Goal: Task Accomplishment & Management: Manage account settings

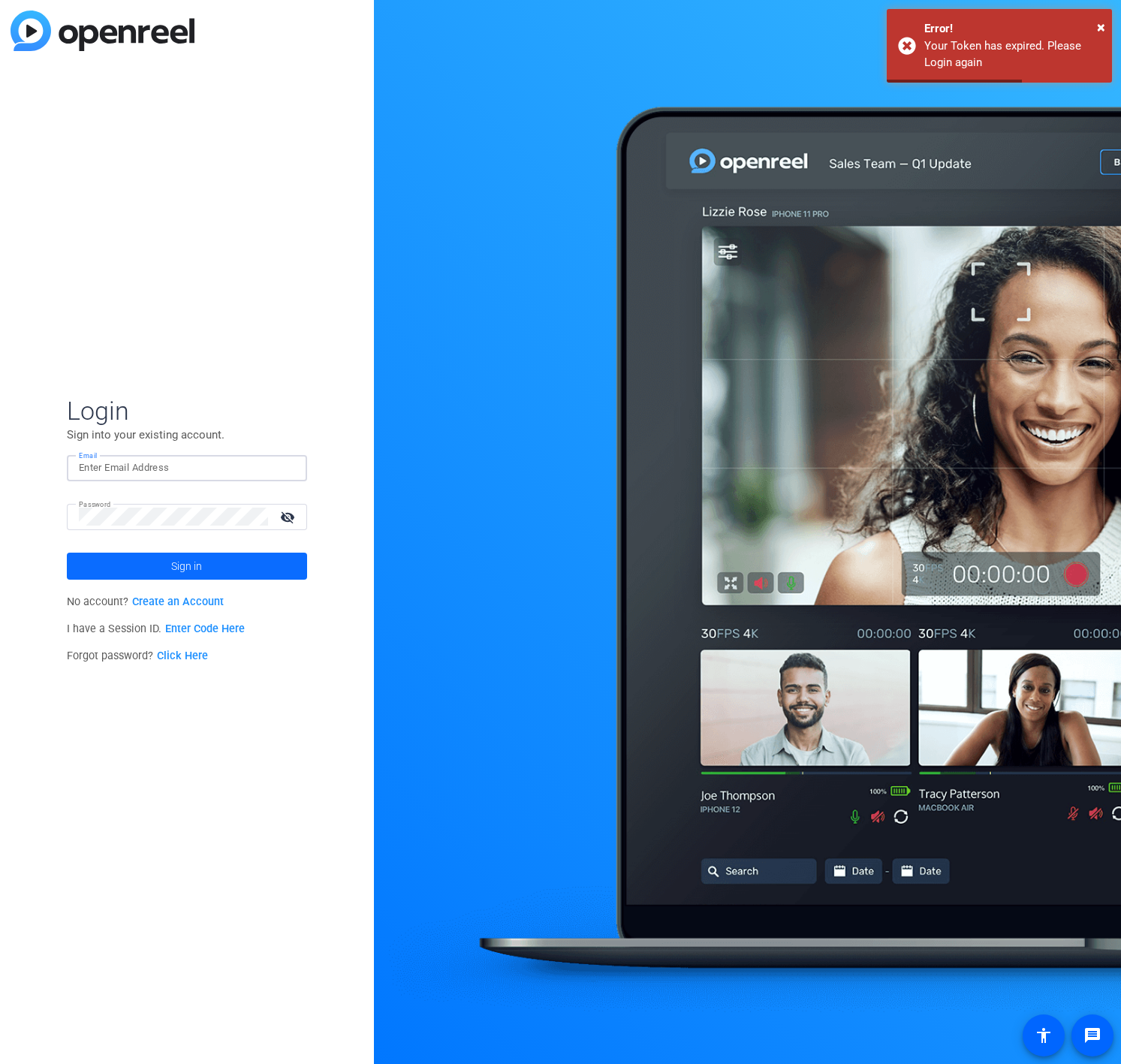
type input "[PERSON_NAME][EMAIL_ADDRESS][DOMAIN_NAME]"
click at [192, 556] on span "Sign in" at bounding box center [187, 566] width 31 height 37
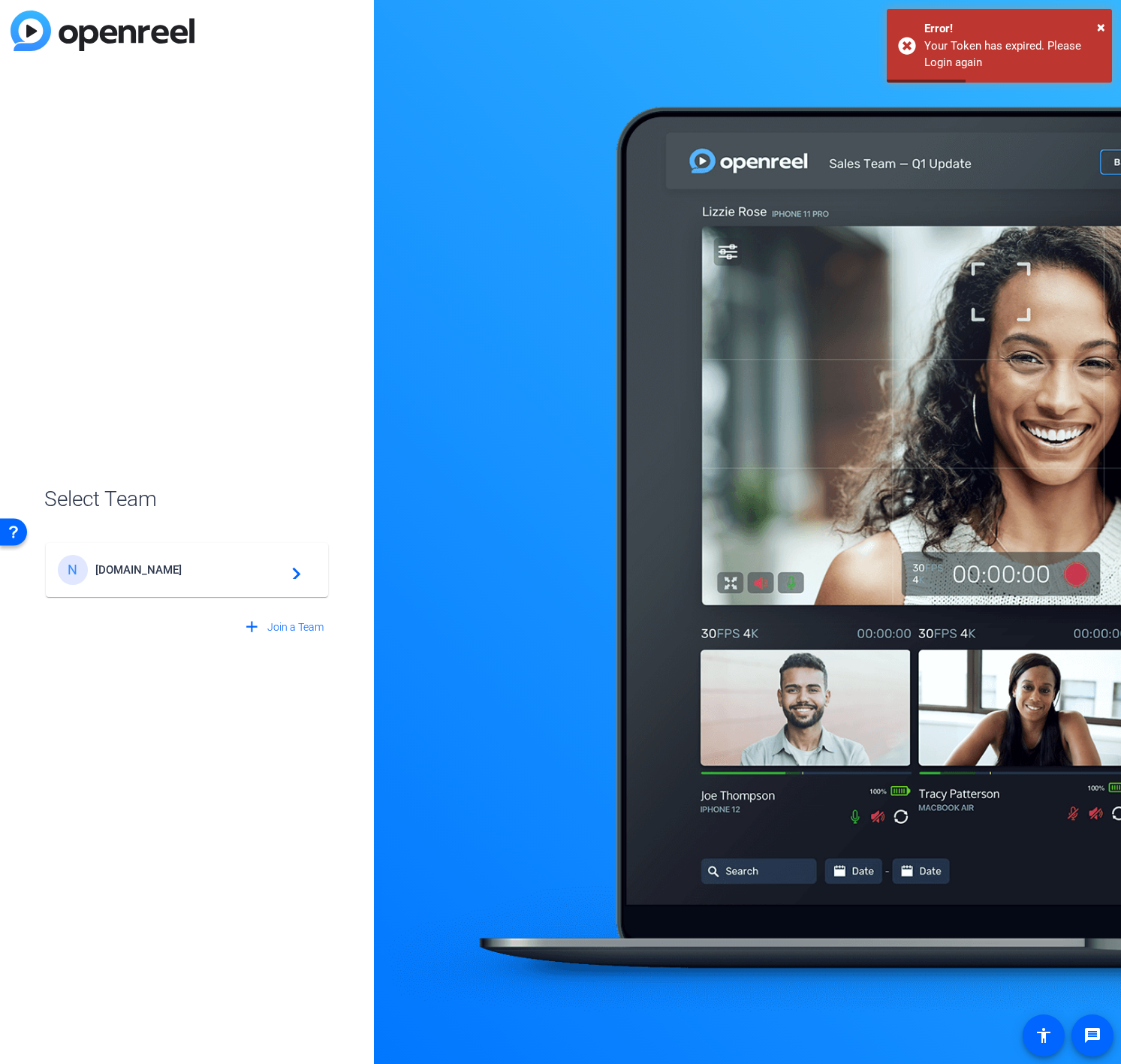
click at [193, 577] on div "N [DOMAIN_NAME] navigate_next" at bounding box center [187, 569] width 258 height 30
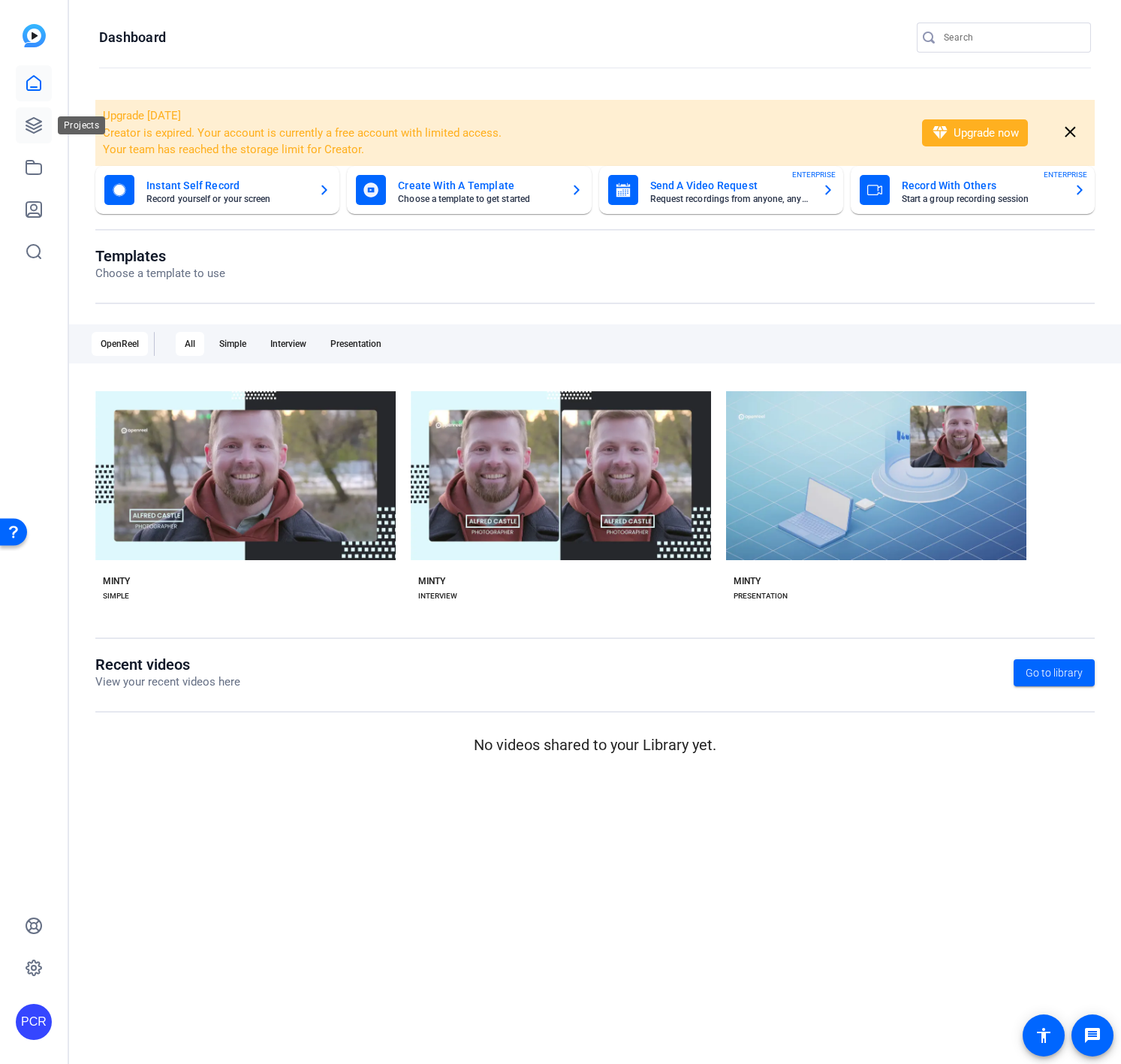
drag, startPoint x: 36, startPoint y: 123, endPoint x: 44, endPoint y: 134, distance: 13.6
click at [36, 123] on icon at bounding box center [34, 125] width 18 height 18
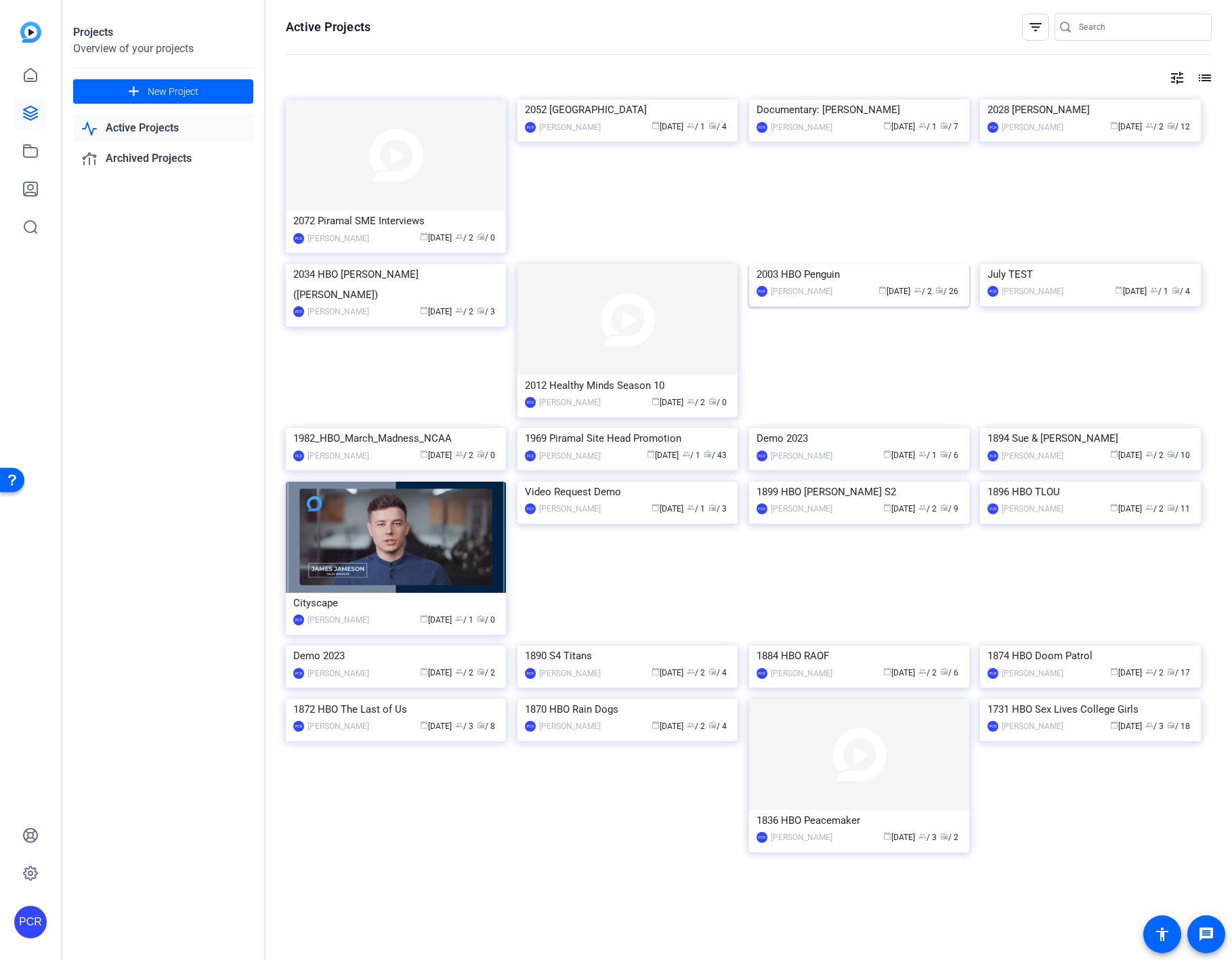
click at [840, 284] on div "2003 HBO Penguin" at bounding box center [859, 275] width 205 height 21
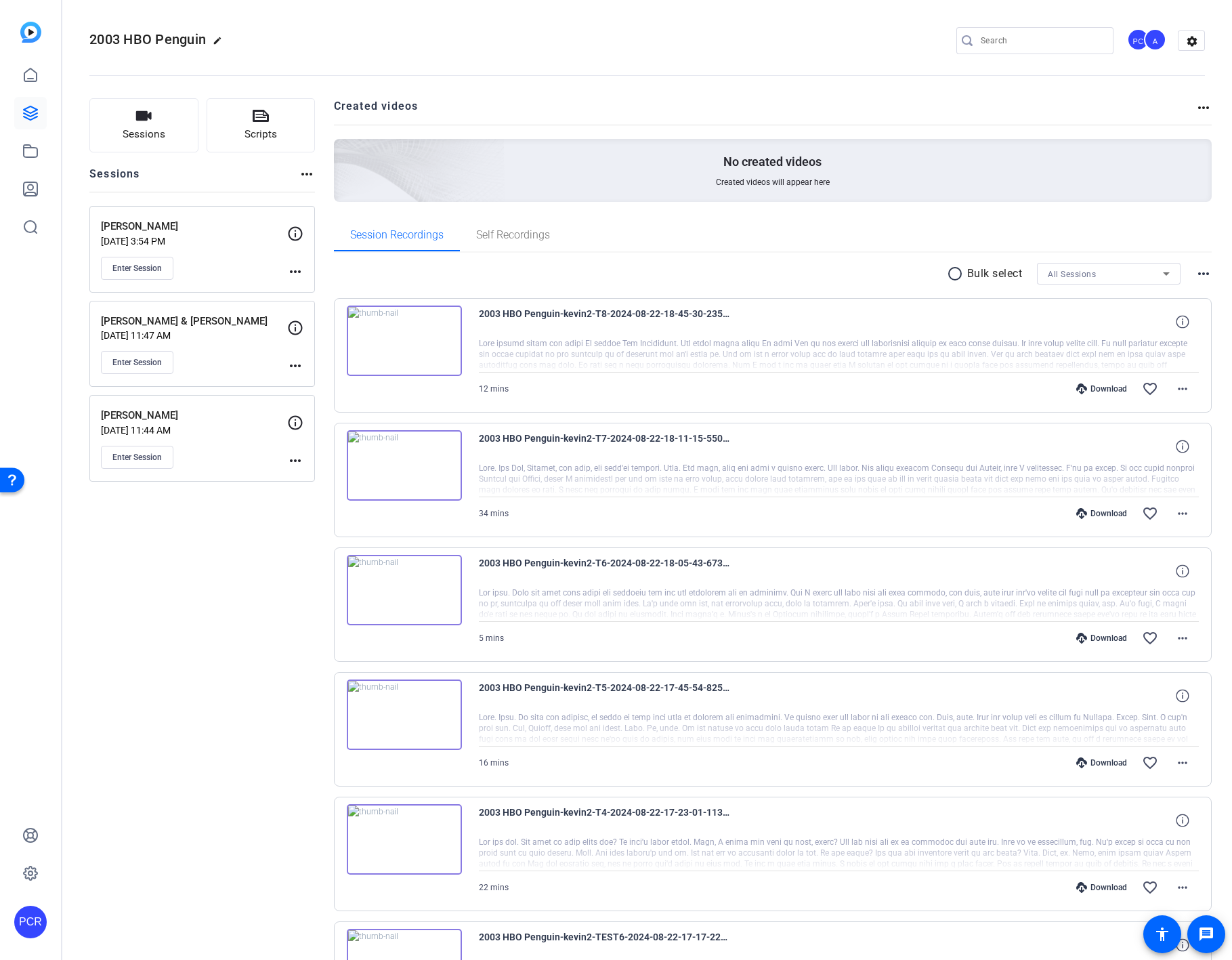
click at [947, 274] on mat-icon "radio_button_unchecked" at bounding box center [957, 273] width 21 height 16
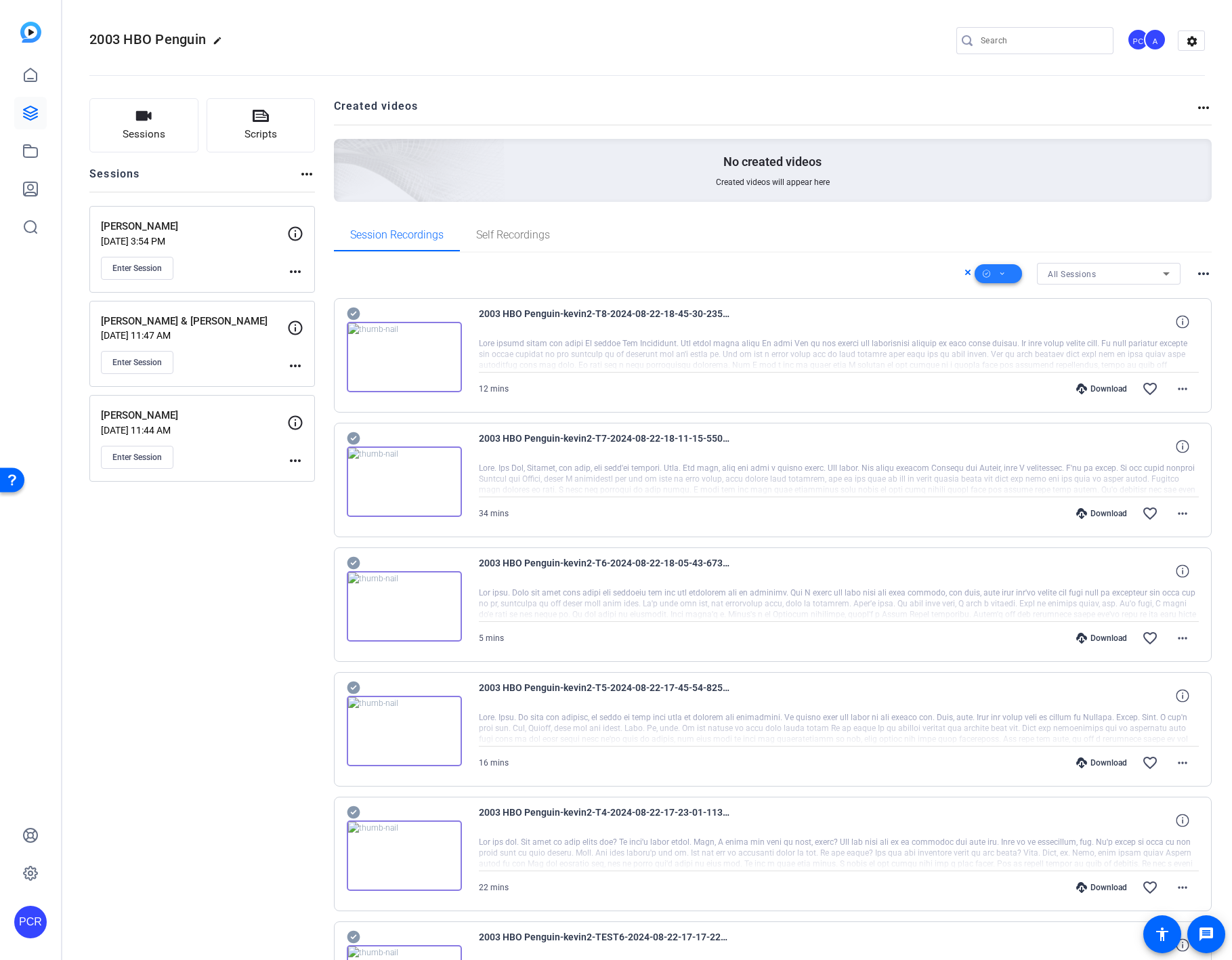
click at [999, 273] on icon at bounding box center [1002, 273] width 7 height 17
click at [1011, 381] on span "Delete" at bounding box center [1014, 380] width 72 height 16
click at [926, 270] on div "All Sessions more_horiz" at bounding box center [773, 274] width 878 height 22
click at [797, 263] on div "All Sessions more_horiz" at bounding box center [773, 274] width 878 height 22
click at [744, 329] on div "2003 HBO Penguin-kevin2-T8-2024-08-22-18-45-30-235-0" at bounding box center [839, 322] width 721 height 32
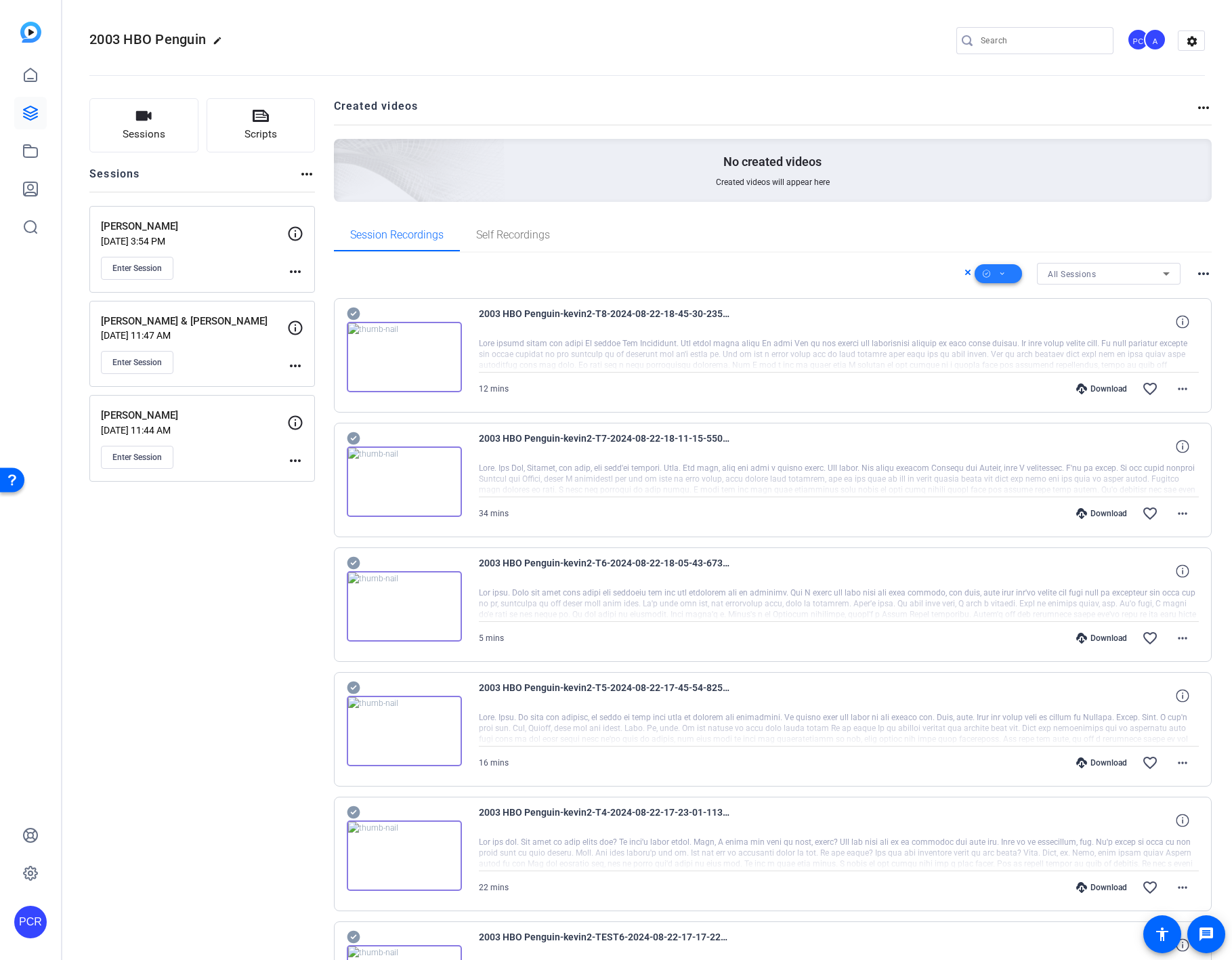
click at [987, 270] on span at bounding box center [998, 273] width 48 height 32
click at [998, 292] on span "Select All" at bounding box center [1014, 295] width 72 height 16
click at [1003, 378] on span "Delete" at bounding box center [1014, 380] width 72 height 16
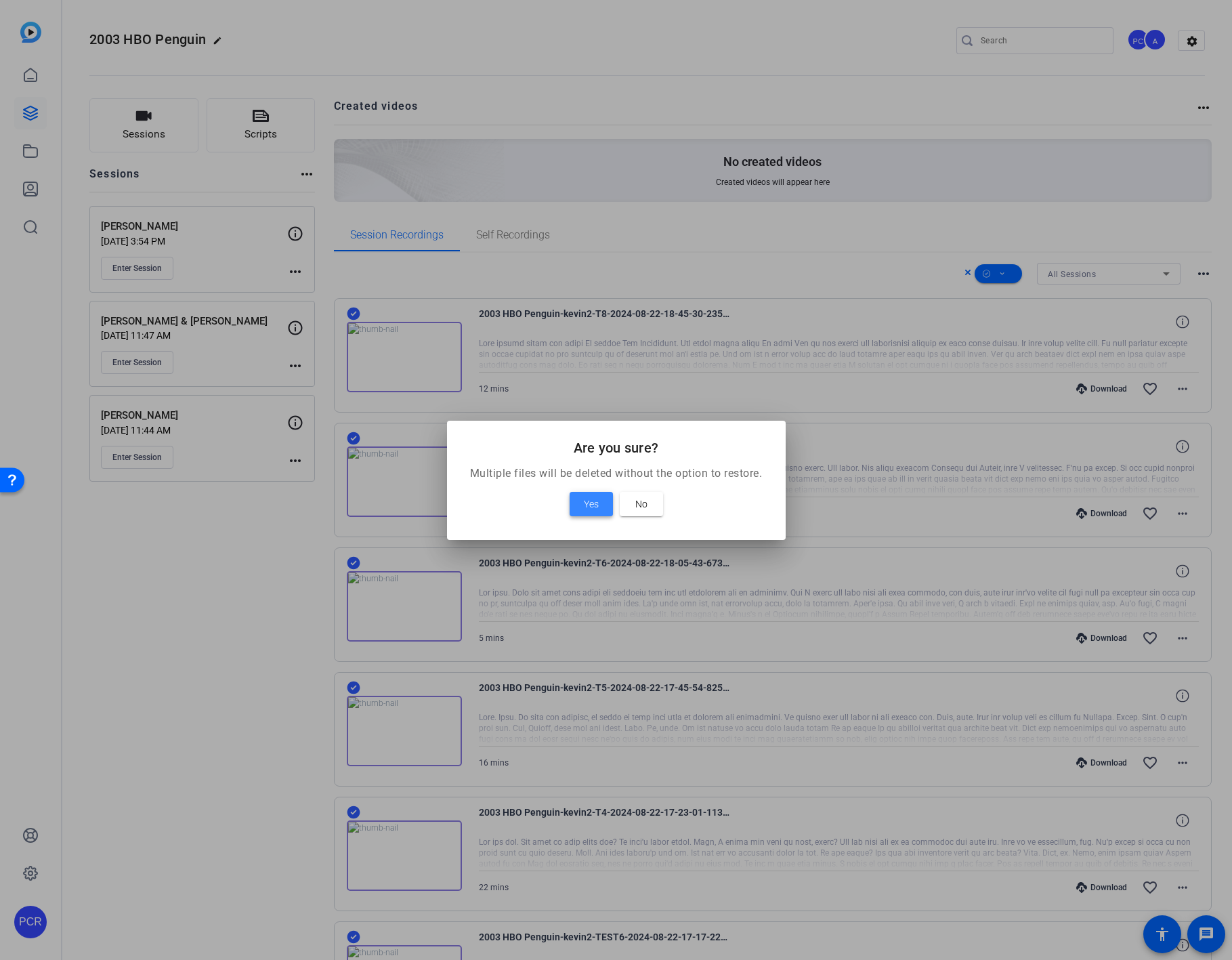
click at [593, 501] on span "Yes" at bounding box center [591, 504] width 15 height 16
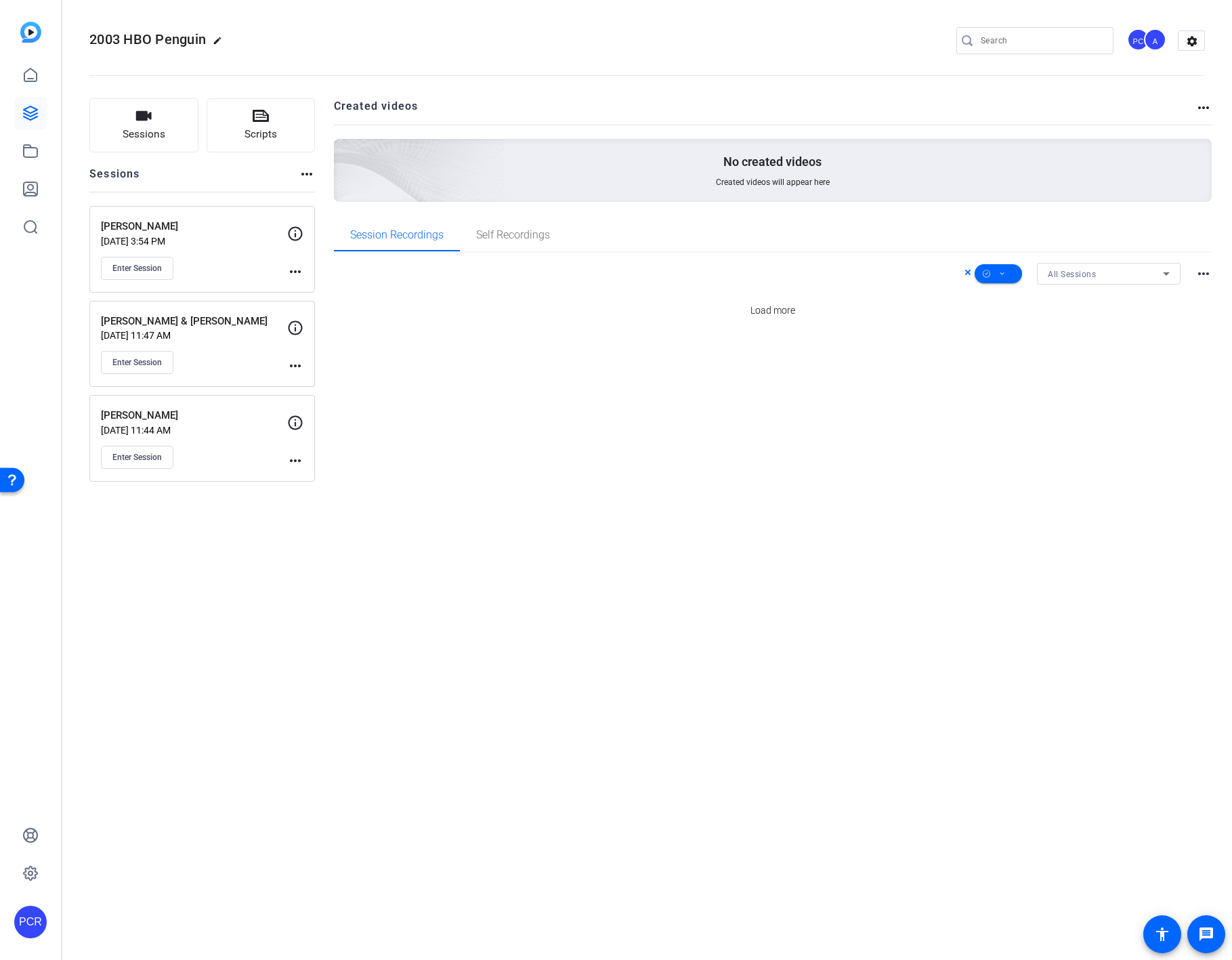
click at [1011, 273] on mat-icon "more_horiz" at bounding box center [1203, 273] width 16 height 16
click at [1011, 365] on div at bounding box center [616, 480] width 1232 height 960
click at [28, 110] on icon at bounding box center [31, 113] width 16 height 16
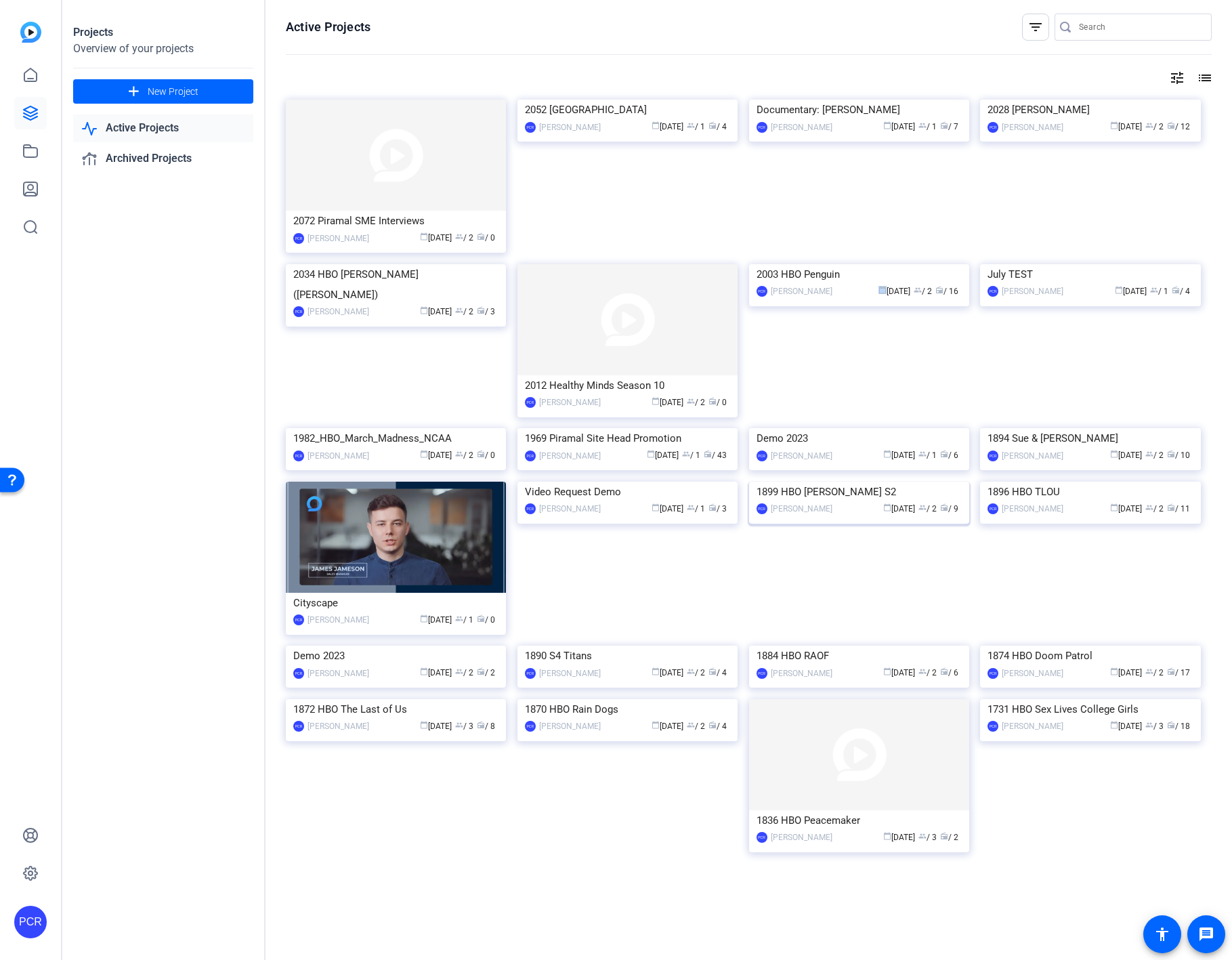
click at [831, 481] on img at bounding box center [859, 481] width 220 height 0
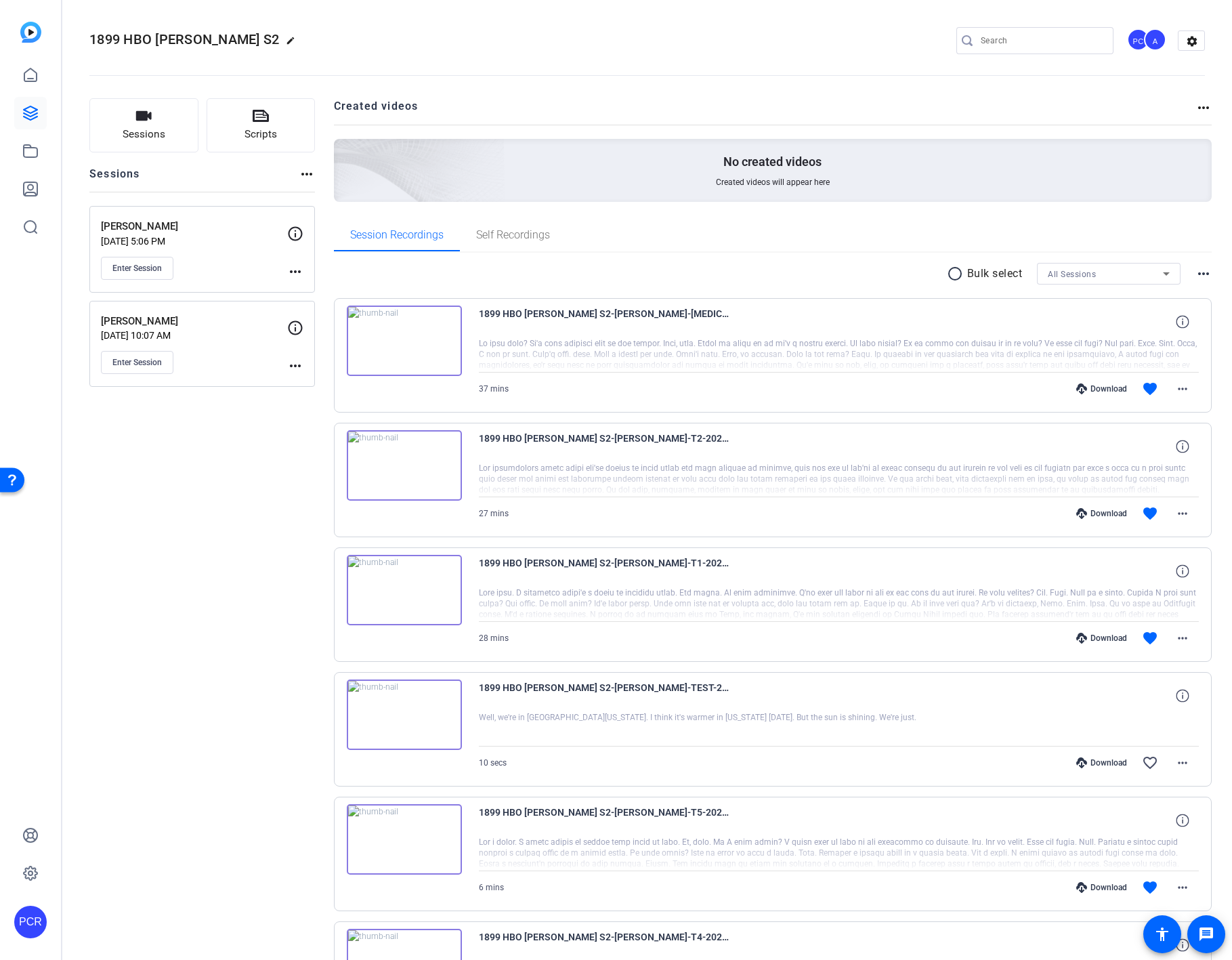
click at [1011, 112] on h2 "Created videos" at bounding box center [765, 111] width 862 height 26
click at [1011, 108] on mat-icon "more_horiz" at bounding box center [1203, 108] width 16 height 16
click at [1011, 106] on div at bounding box center [616, 480] width 1232 height 960
click at [1011, 268] on mat-icon "more_horiz" at bounding box center [1203, 273] width 16 height 16
click at [1011, 252] on div at bounding box center [616, 480] width 1232 height 960
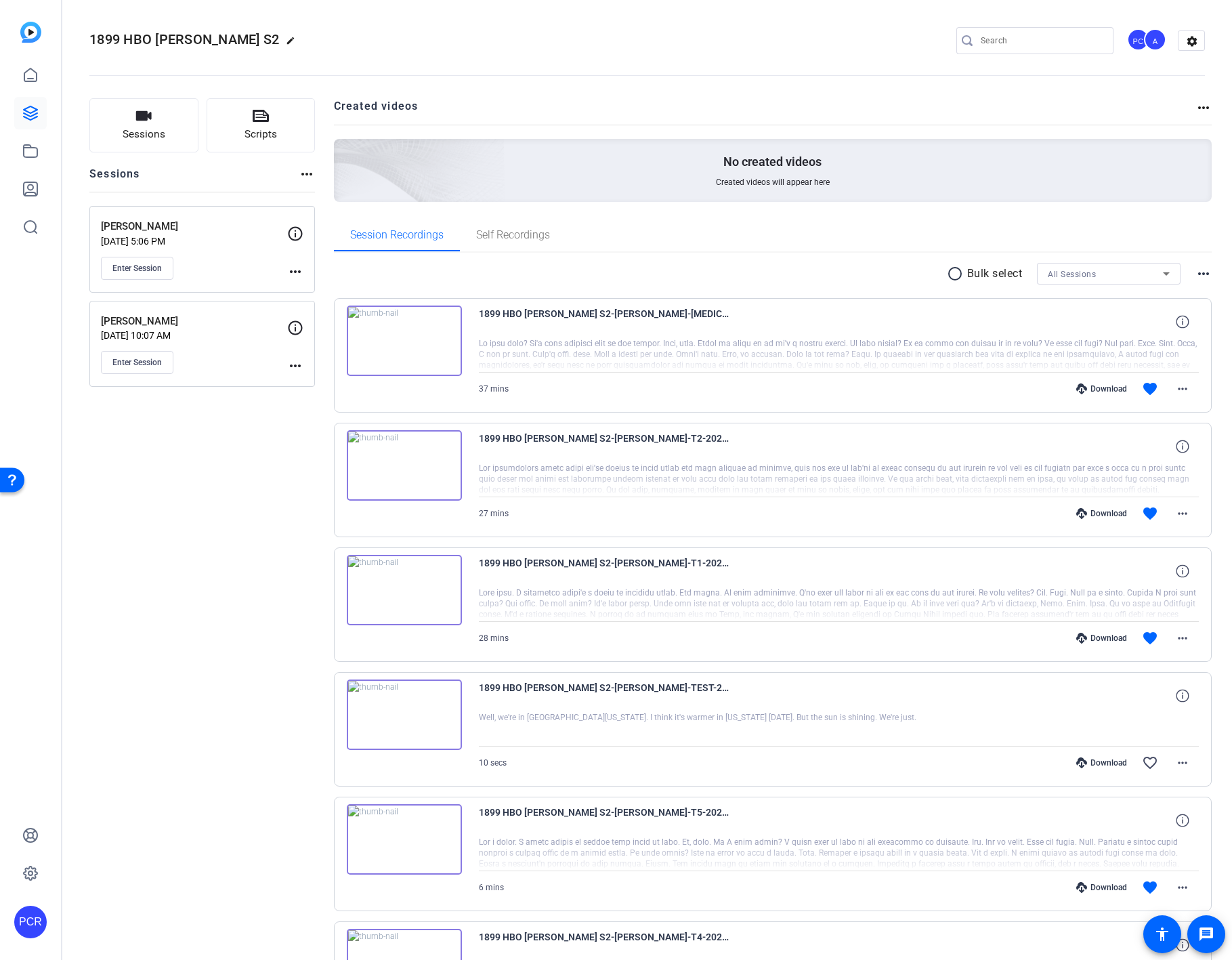
click at [949, 273] on mat-icon "radio_button_unchecked" at bounding box center [957, 273] width 21 height 16
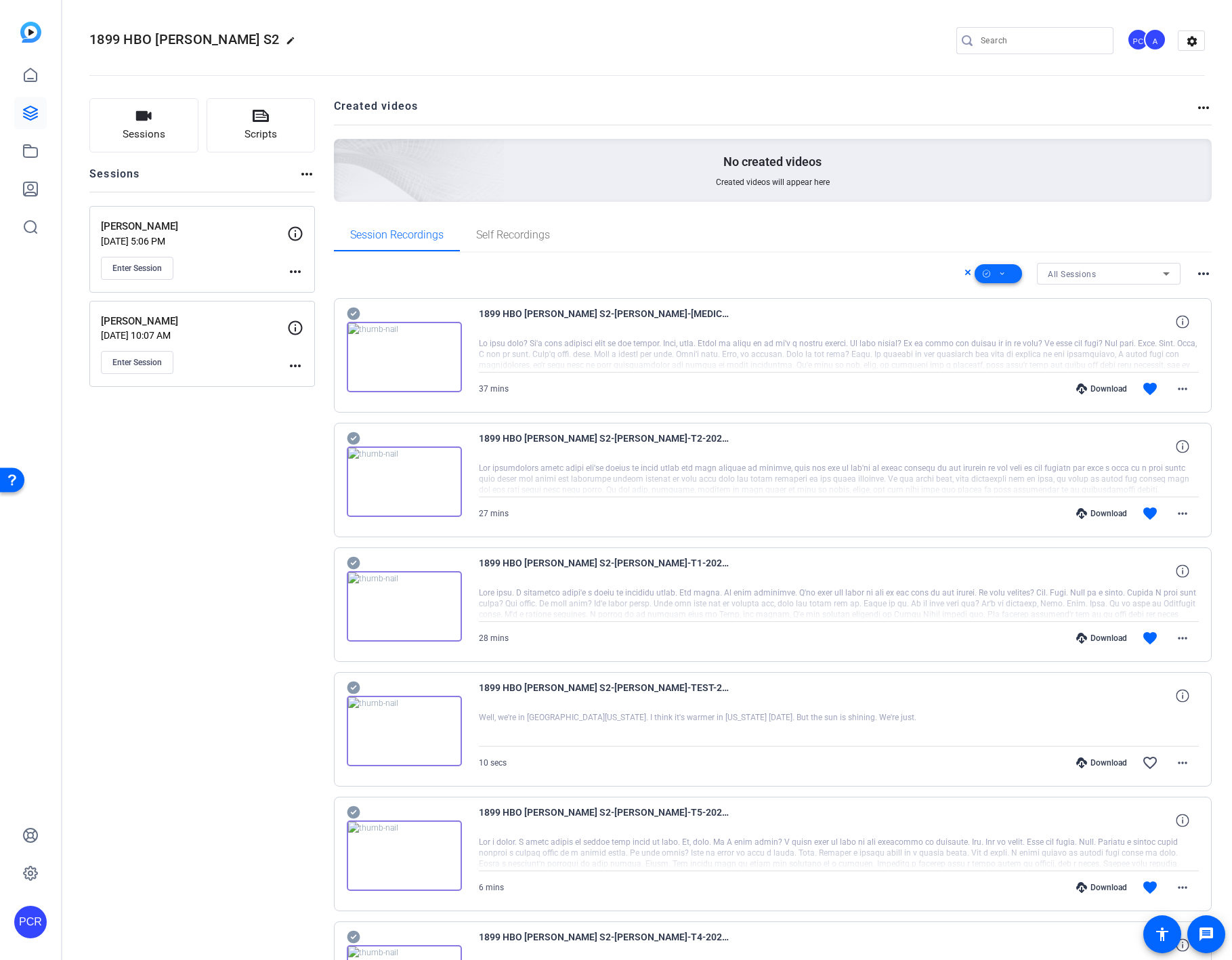
click at [983, 272] on icon at bounding box center [987, 273] width 7 height 17
click at [992, 298] on span "Select All" at bounding box center [1014, 295] width 72 height 16
click at [1009, 364] on span "Archive" at bounding box center [1014, 363] width 72 height 16
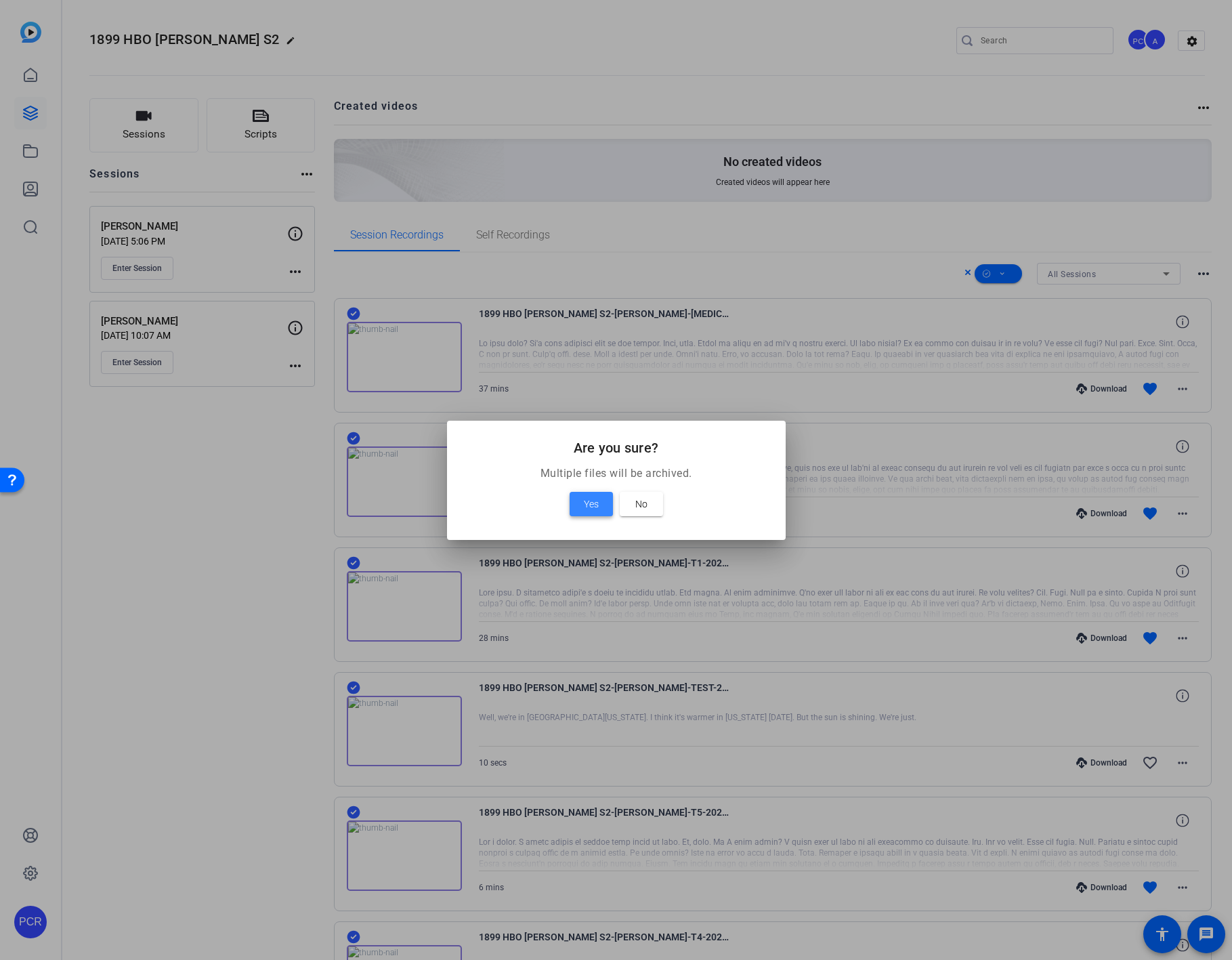
click at [587, 498] on span "Yes" at bounding box center [591, 504] width 15 height 16
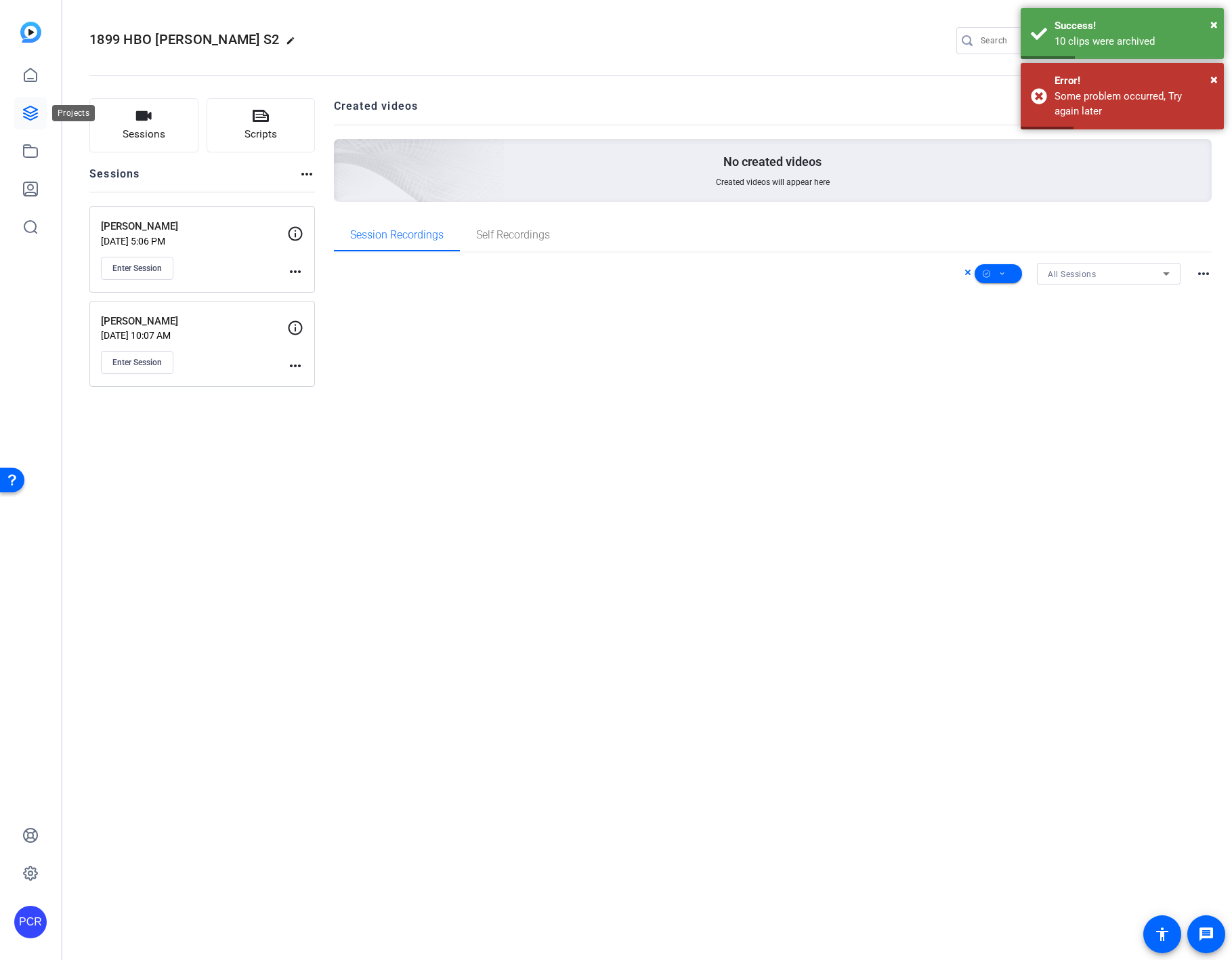
click at [36, 113] on icon at bounding box center [30, 113] width 13 height 13
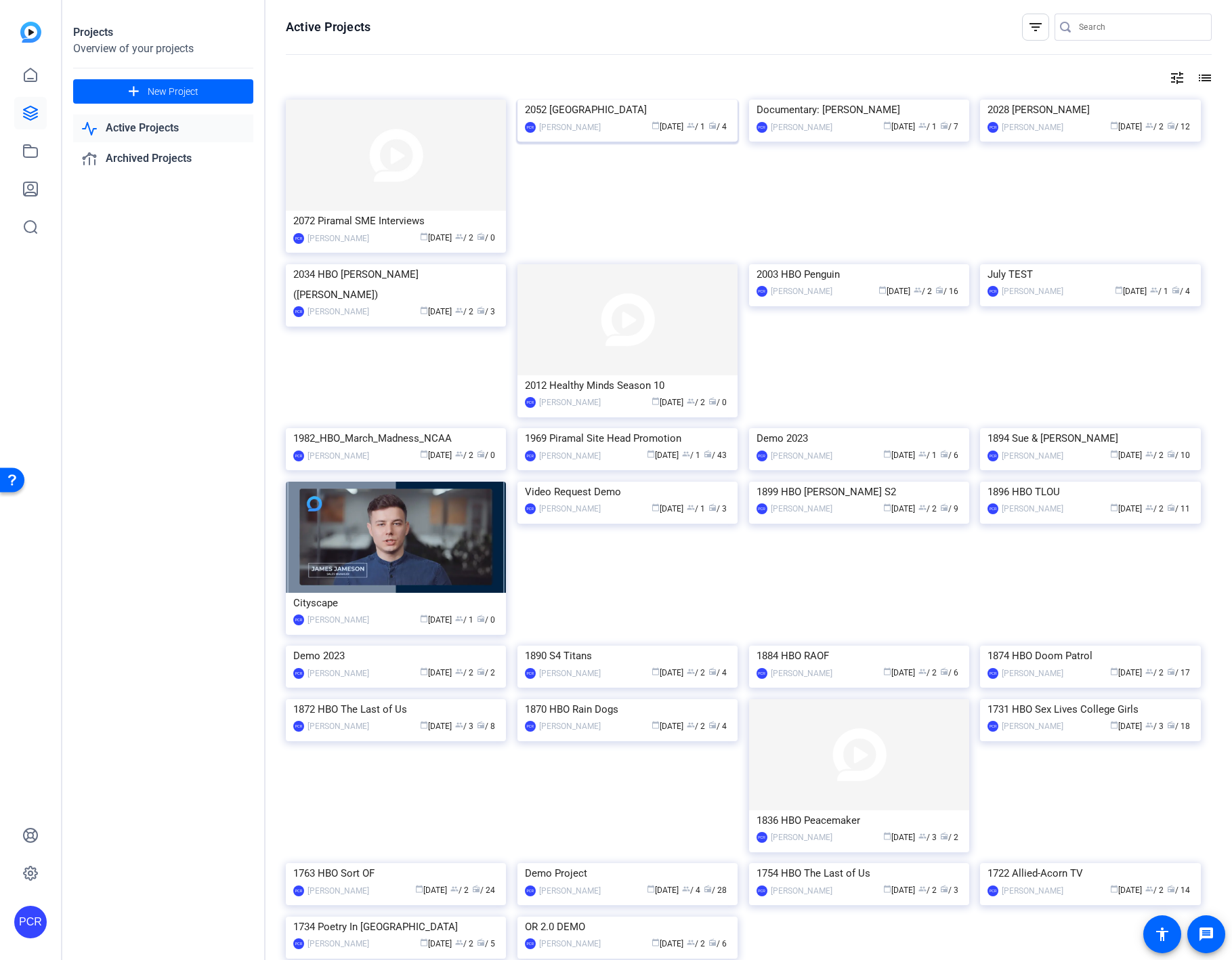
click at [675, 100] on img at bounding box center [627, 100] width 220 height 0
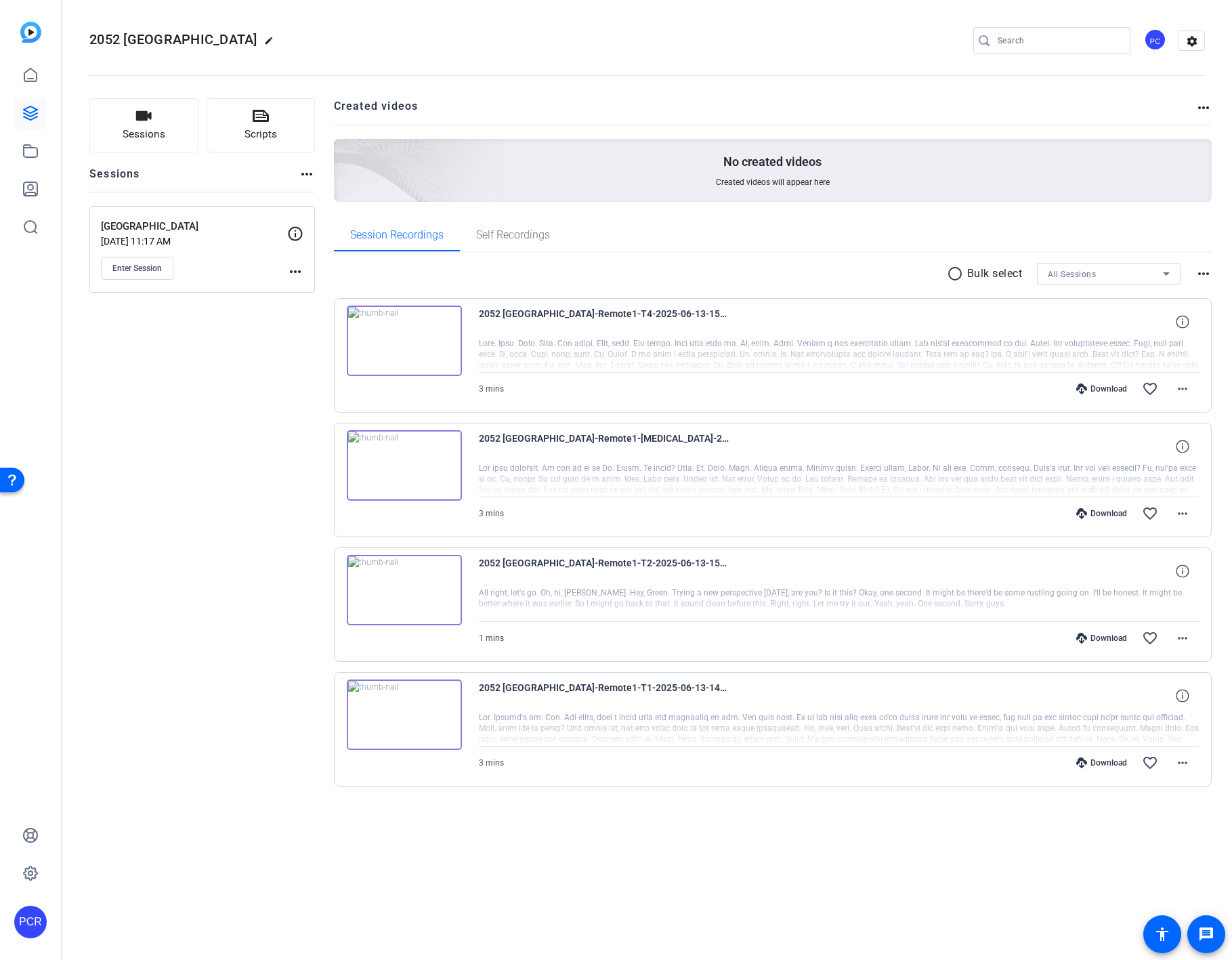
click at [957, 274] on mat-icon "radio_button_unchecked" at bounding box center [957, 273] width 21 height 16
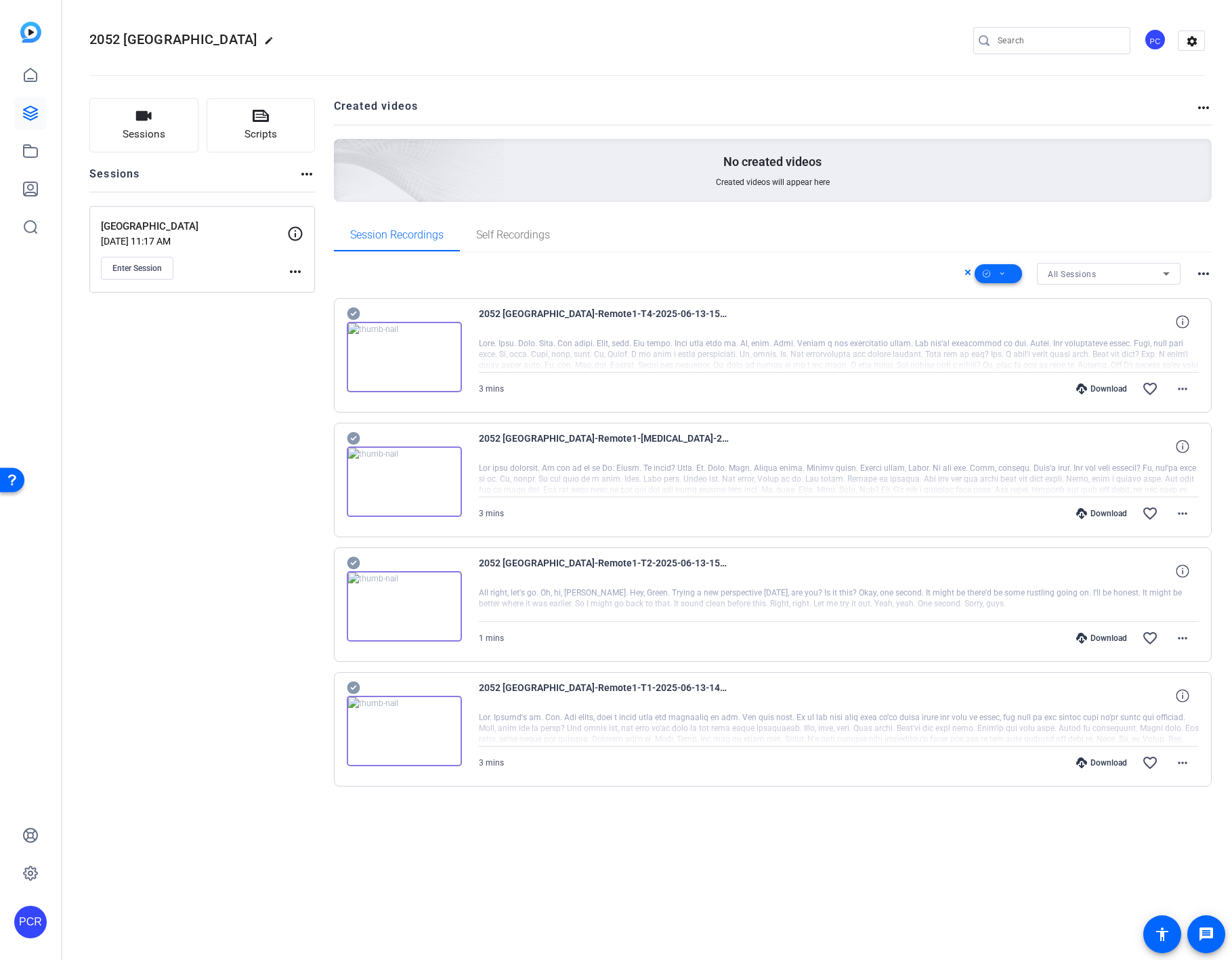
click at [993, 270] on span at bounding box center [998, 273] width 48 height 32
click at [990, 293] on span "Select All" at bounding box center [1021, 295] width 72 height 16
click at [994, 292] on span "Select All" at bounding box center [1021, 295] width 72 height 16
click at [1011, 293] on span "Select All" at bounding box center [1021, 295] width 72 height 16
click at [1011, 377] on span "Delete" at bounding box center [1021, 380] width 72 height 16
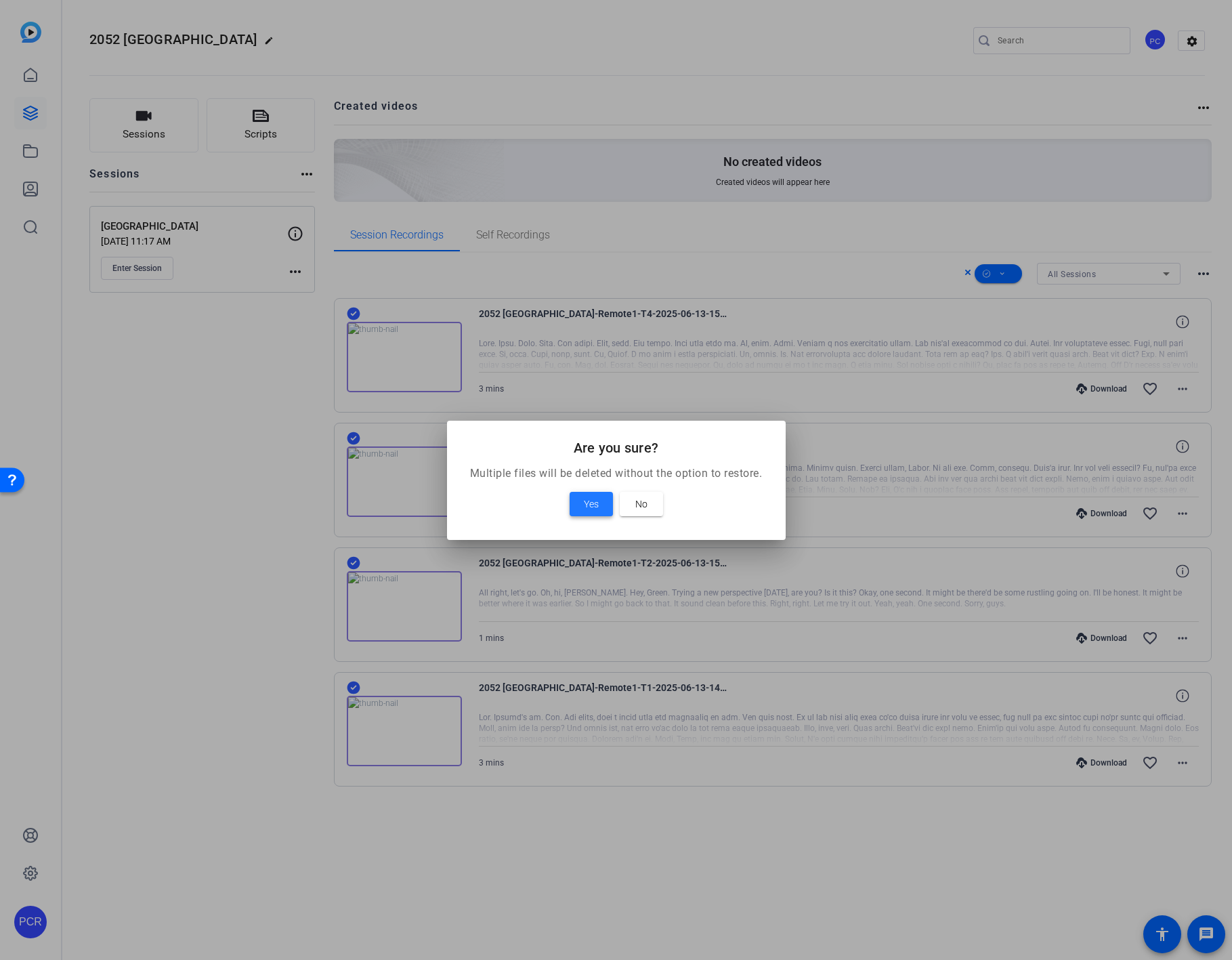
click at [597, 496] on span "Yes" at bounding box center [591, 504] width 15 height 16
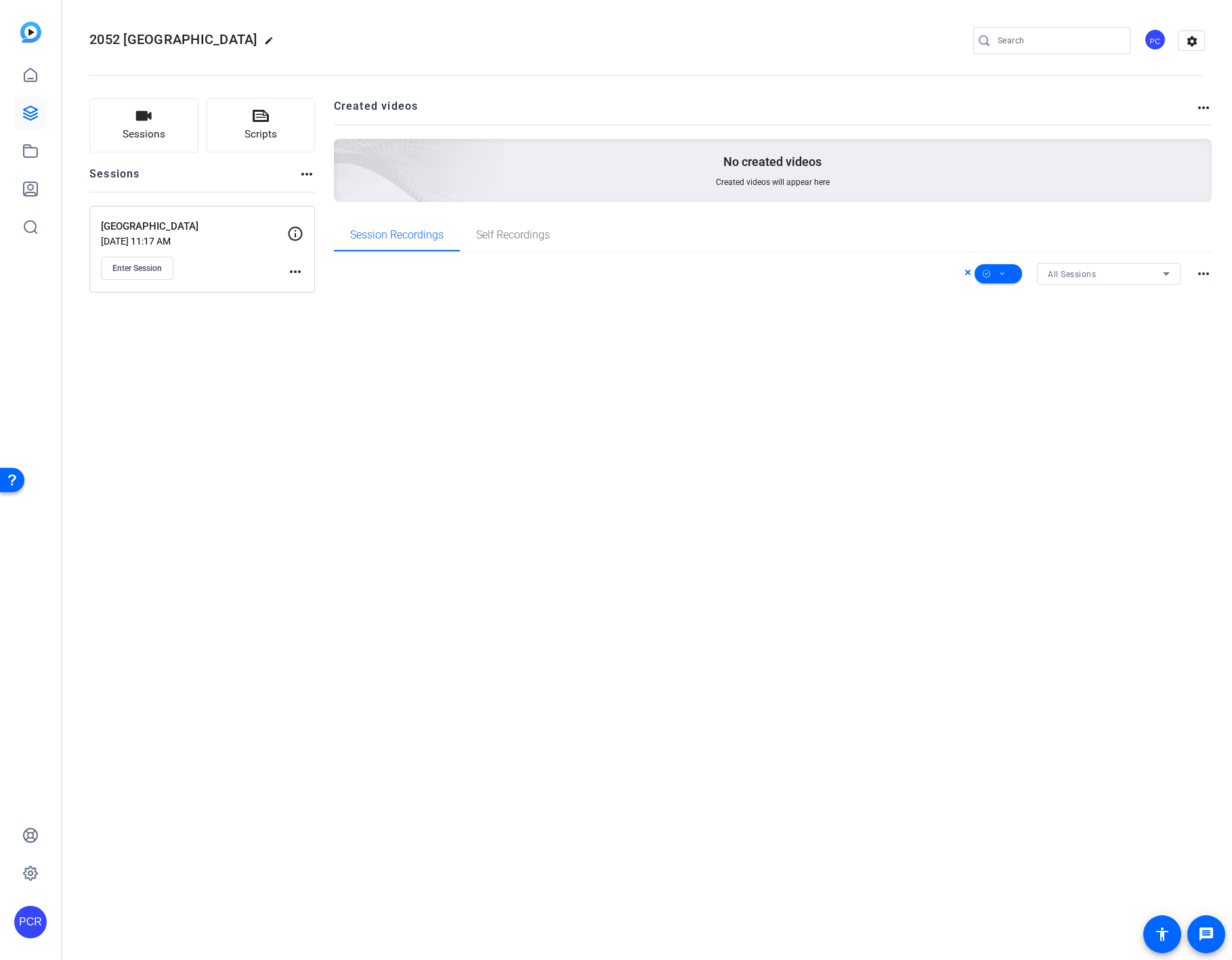
drag, startPoint x: 1194, startPoint y: 270, endPoint x: 1202, endPoint y: 270, distance: 8.0
click at [1011, 270] on div "All Sessions more_horiz" at bounding box center [773, 274] width 878 height 22
click at [1011, 270] on mat-icon "more_horiz" at bounding box center [1203, 273] width 16 height 16
click at [1011, 250] on div at bounding box center [616, 480] width 1232 height 960
click at [1011, 46] on mat-icon "settings" at bounding box center [1192, 42] width 27 height 21
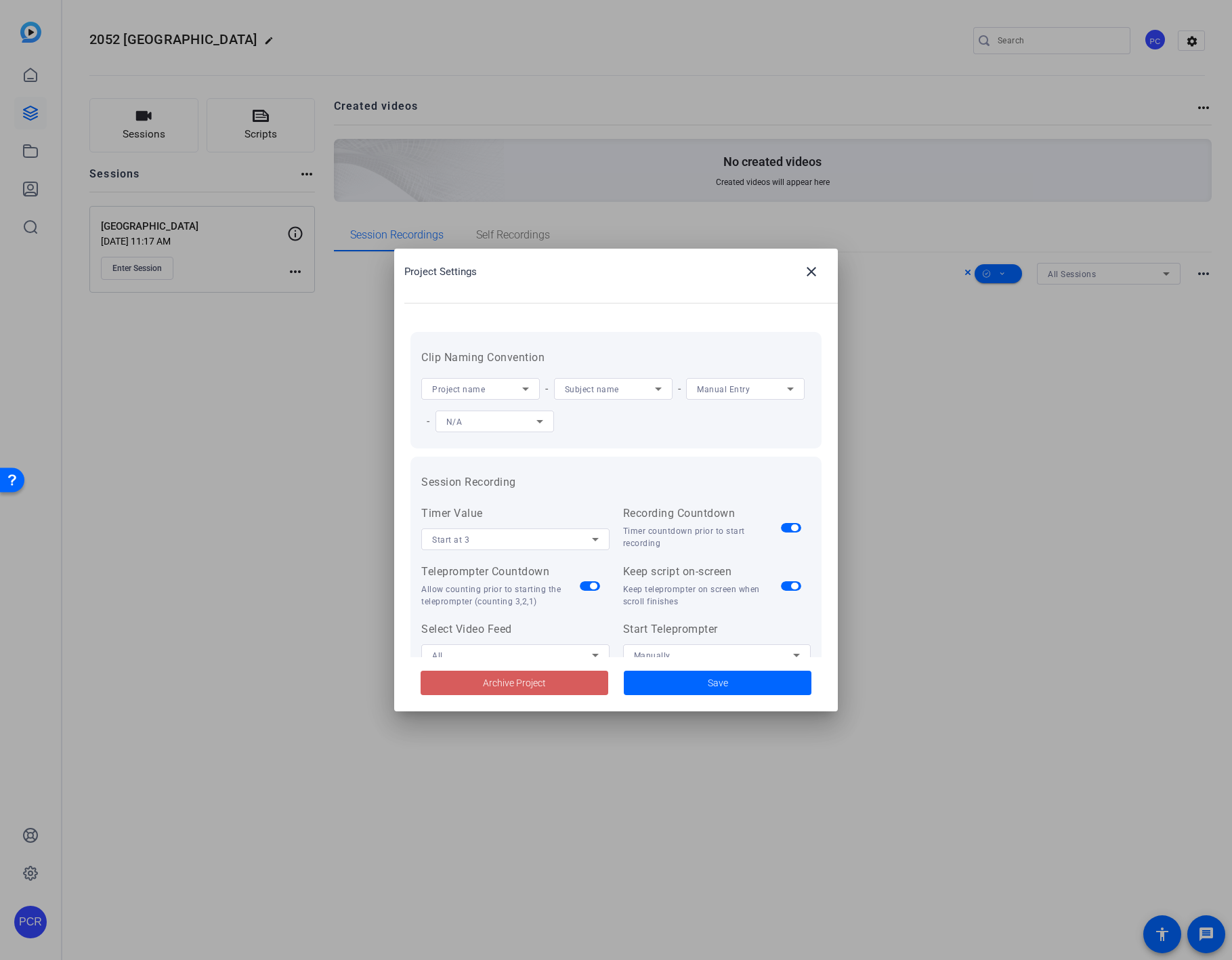
click at [533, 685] on span "Archive Project" at bounding box center [514, 683] width 63 height 14
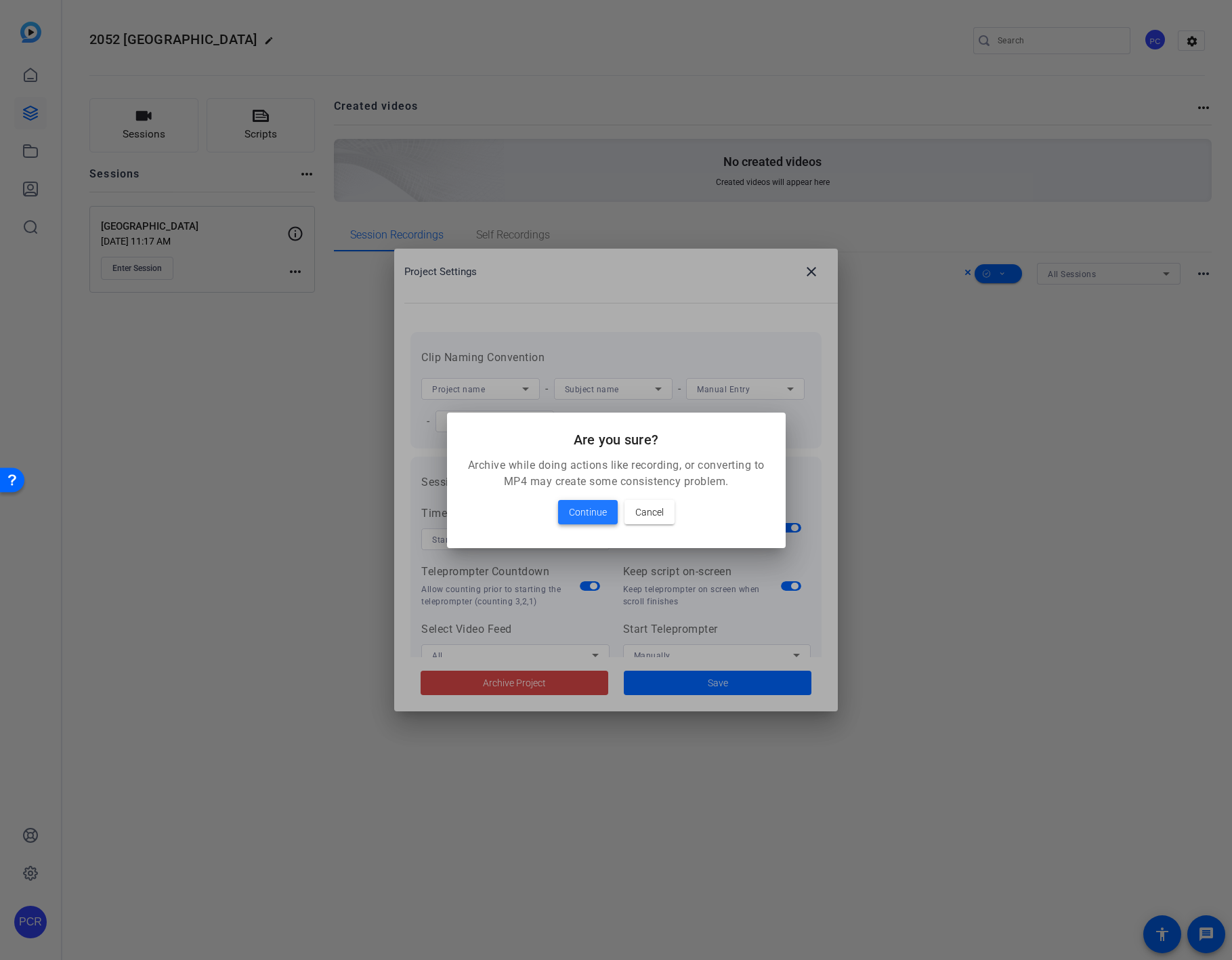
click at [585, 509] on span "Continue" at bounding box center [588, 512] width 38 height 16
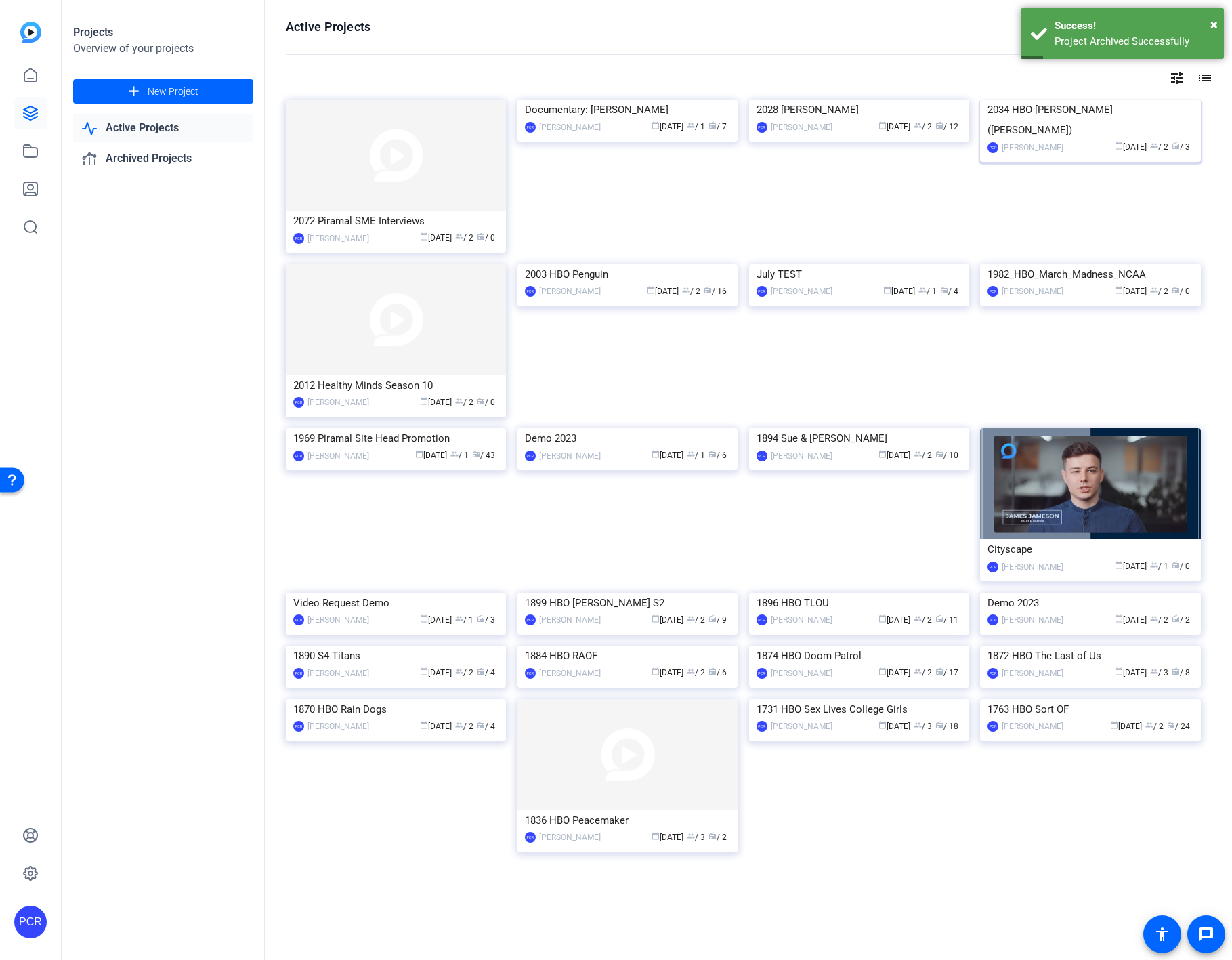
click at [1011, 100] on img at bounding box center [1090, 100] width 220 height 0
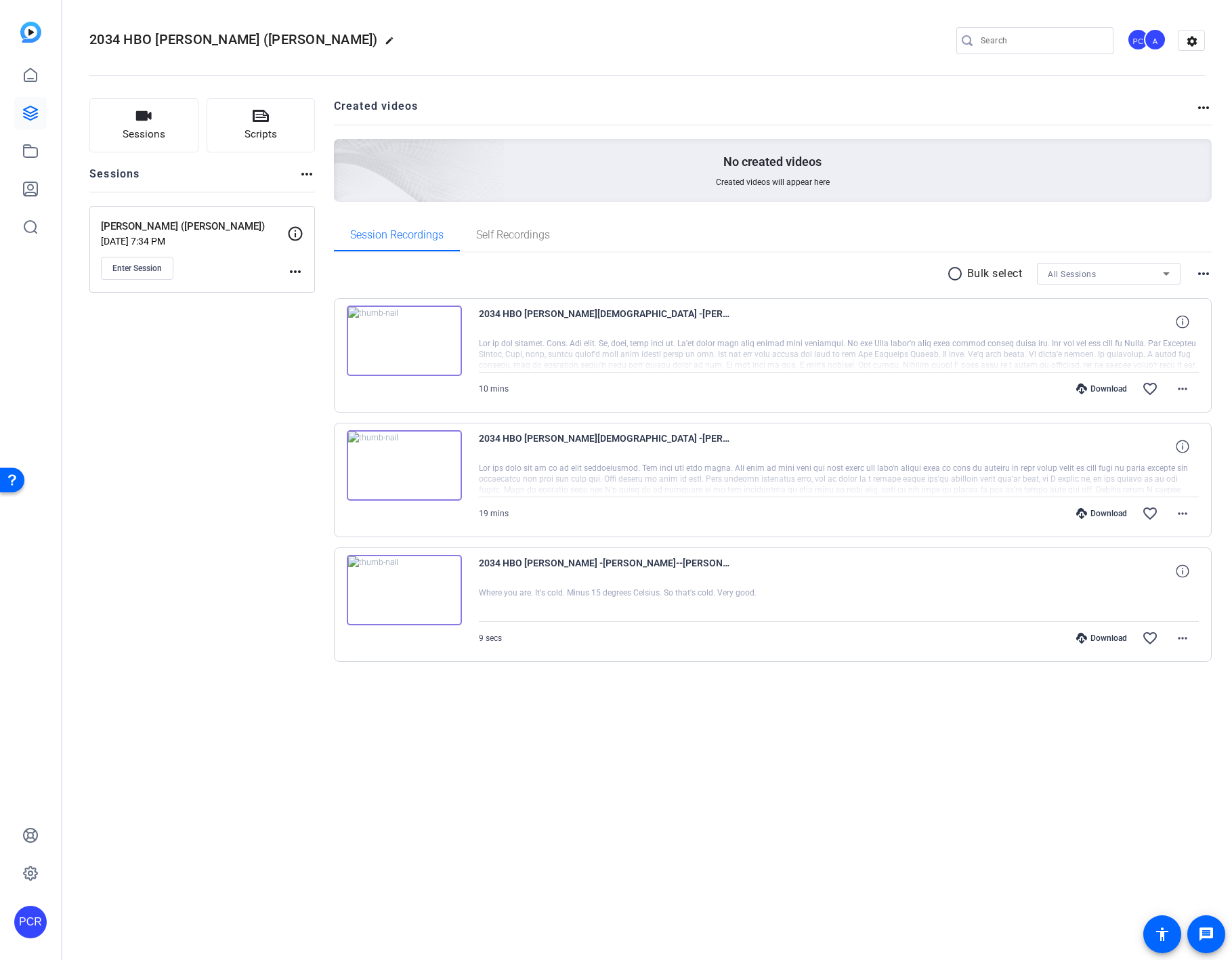
click at [1011, 108] on mat-icon "more_horiz" at bounding box center [1203, 108] width 16 height 16
click at [1011, 106] on div at bounding box center [616, 480] width 1232 height 960
click at [1011, 37] on mat-icon "settings" at bounding box center [1192, 42] width 27 height 21
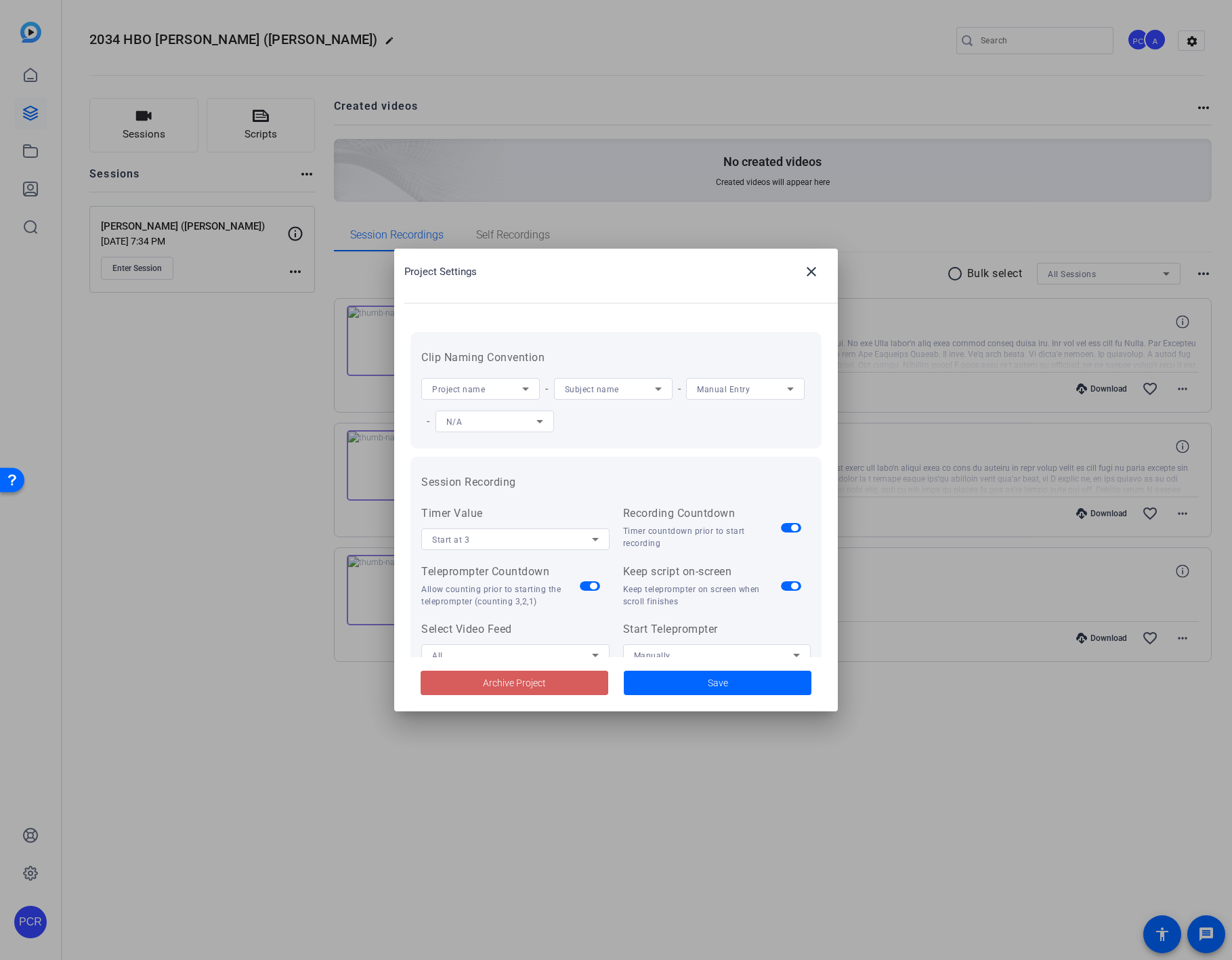
click at [540, 684] on span "Archive Project" at bounding box center [514, 683] width 63 height 14
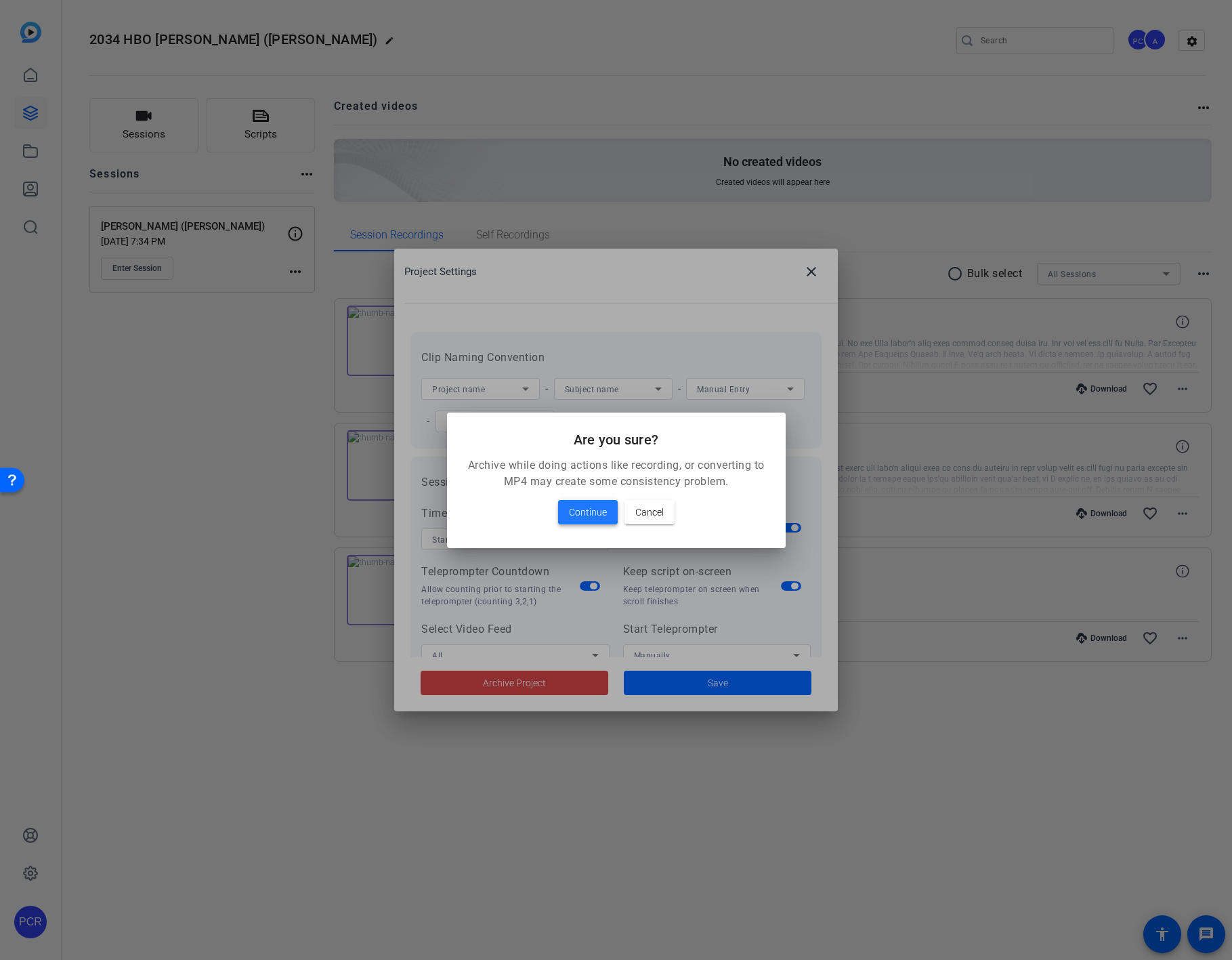
click at [588, 506] on span "Continue" at bounding box center [588, 512] width 38 height 16
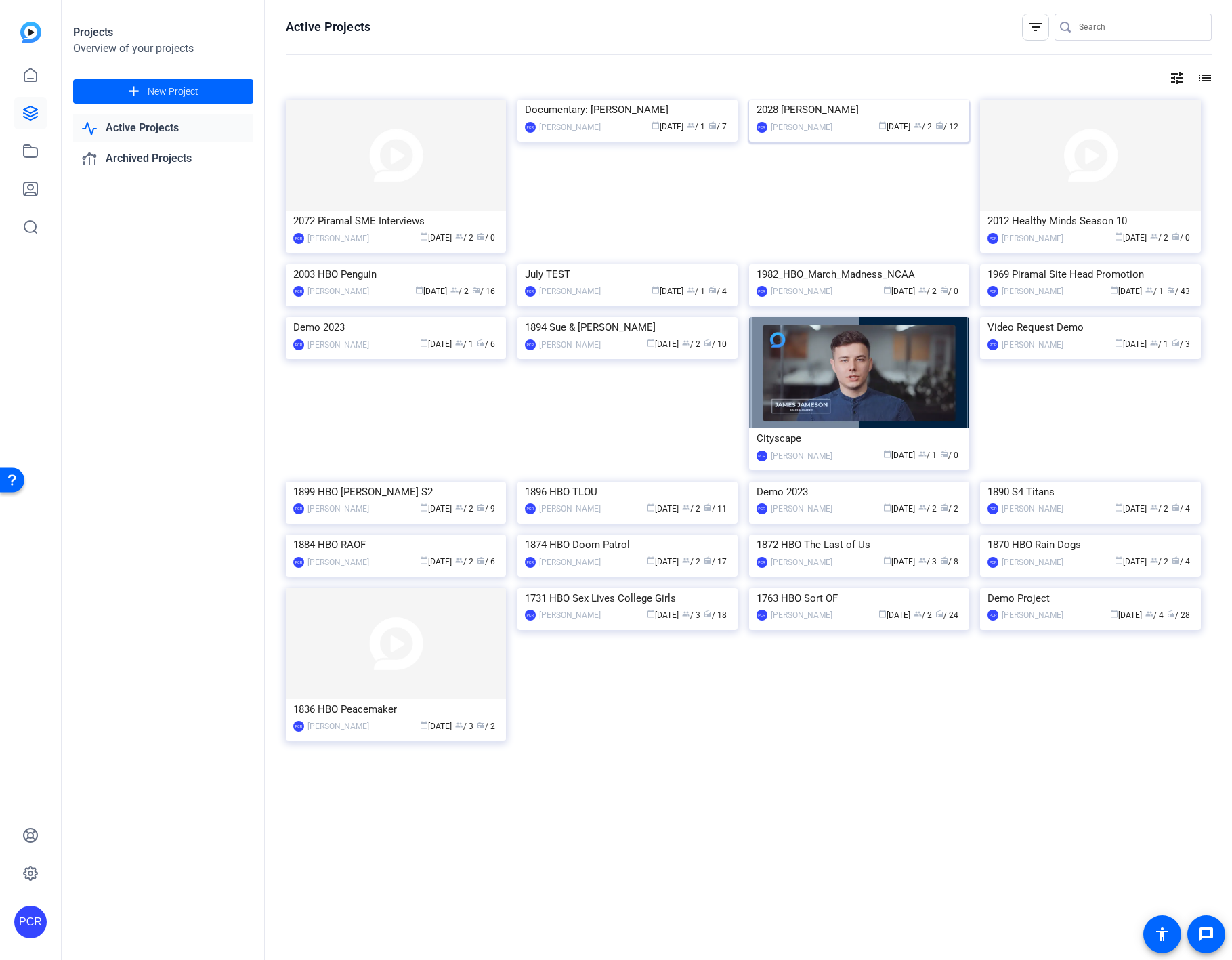
click at [873, 120] on div "2028 [PERSON_NAME]" at bounding box center [859, 110] width 205 height 21
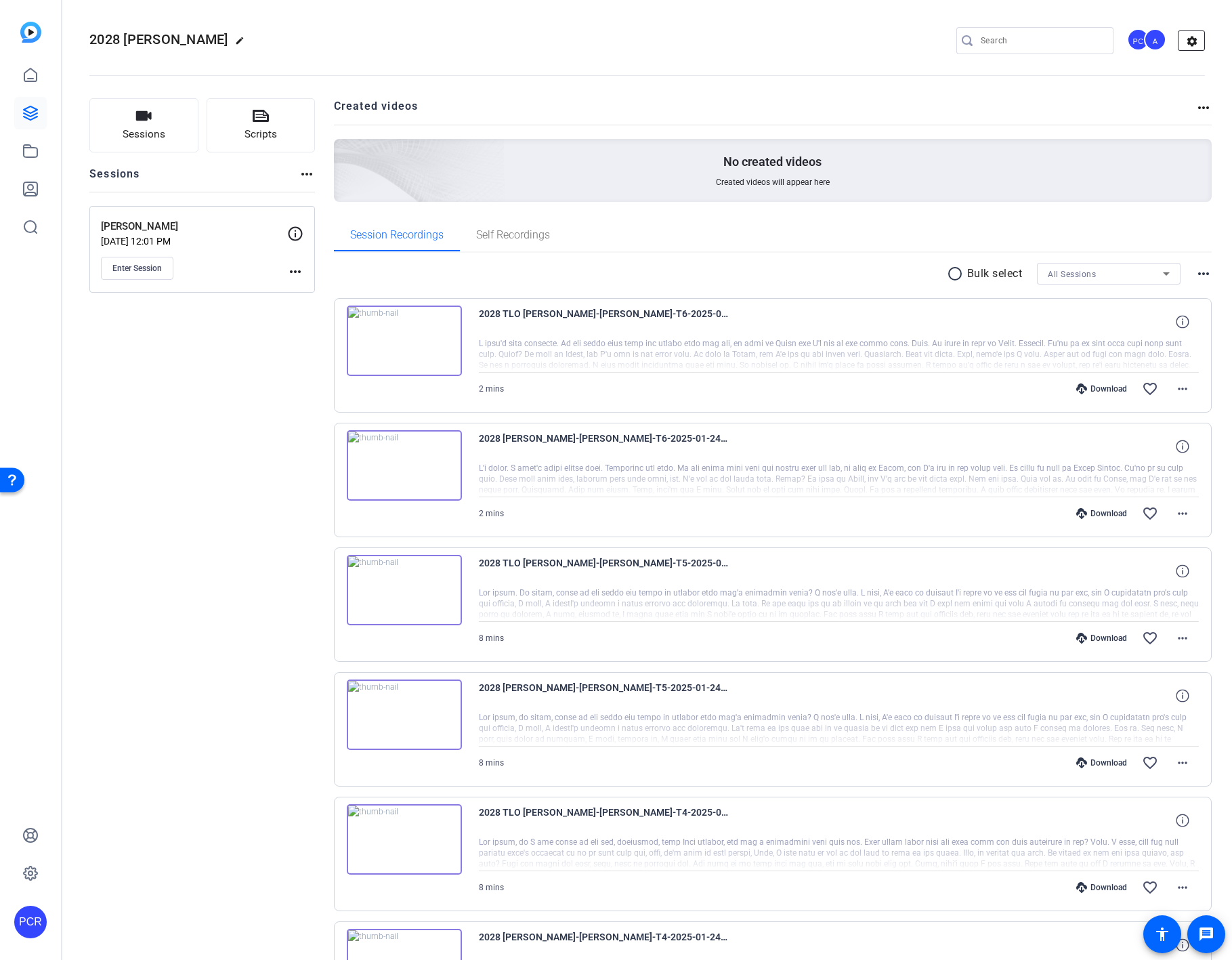
click at [1011, 33] on mat-icon "settings" at bounding box center [1192, 42] width 27 height 21
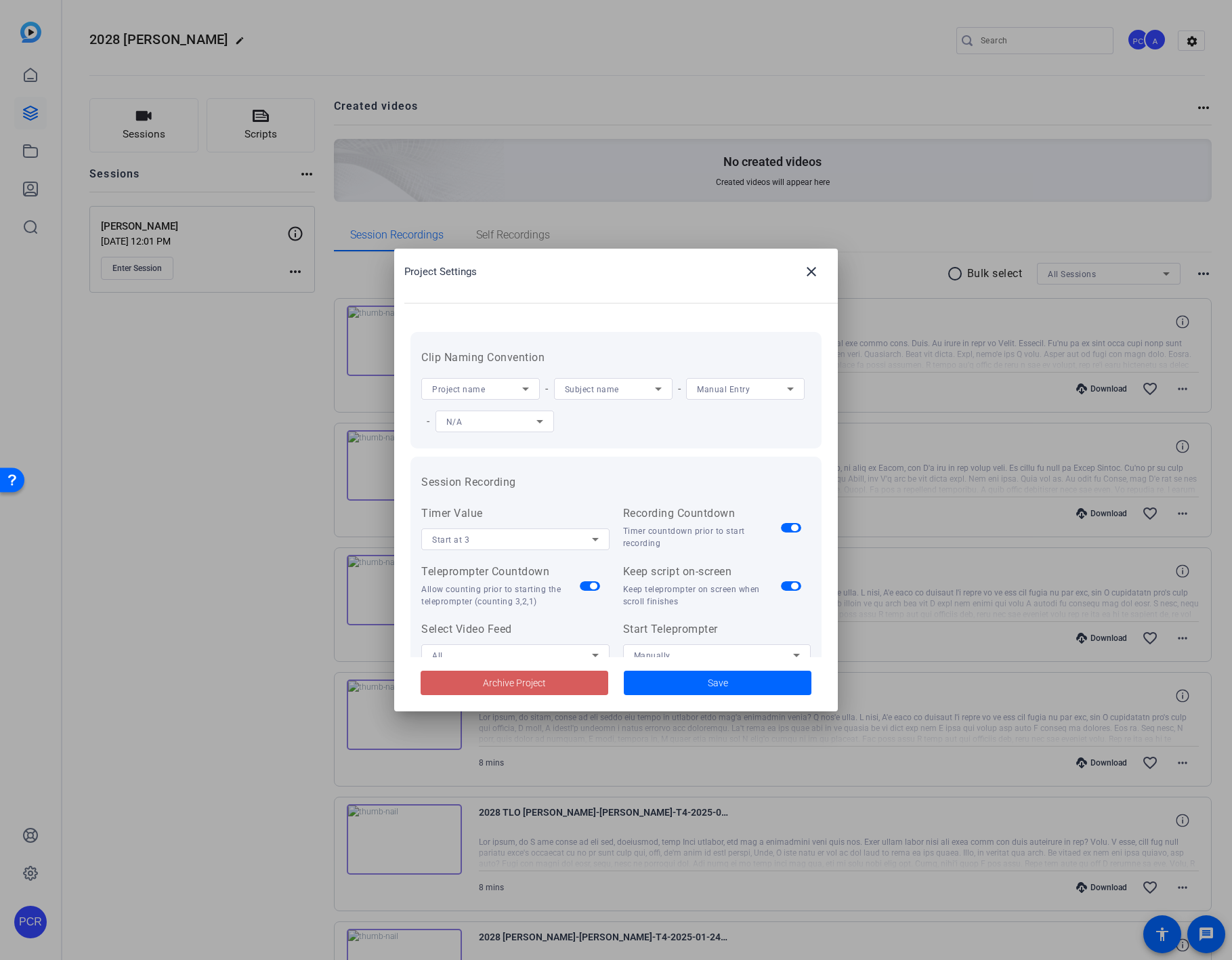
click at [539, 689] on span "Archive Project" at bounding box center [514, 683] width 63 height 14
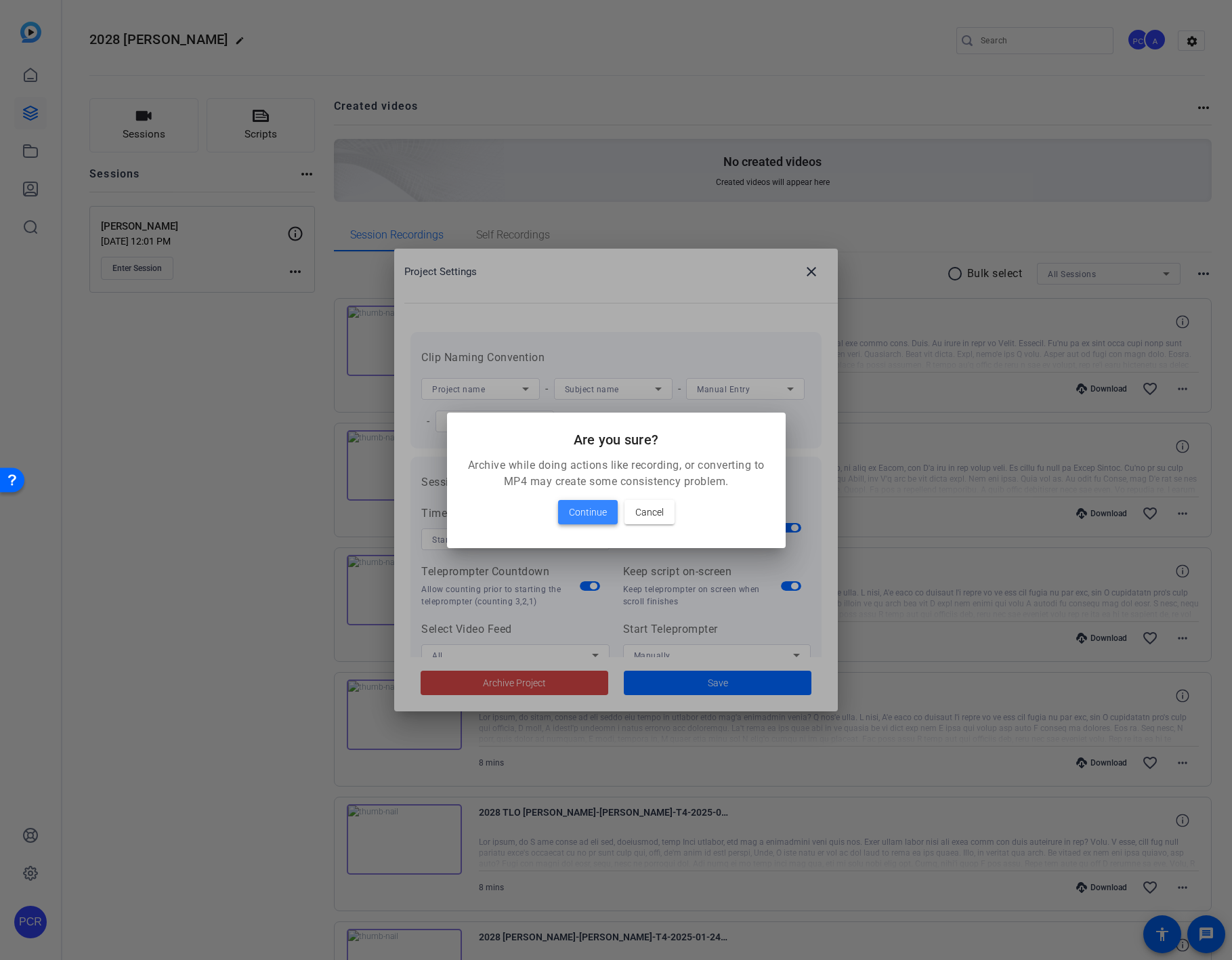
click at [590, 512] on span "Continue" at bounding box center [588, 512] width 38 height 16
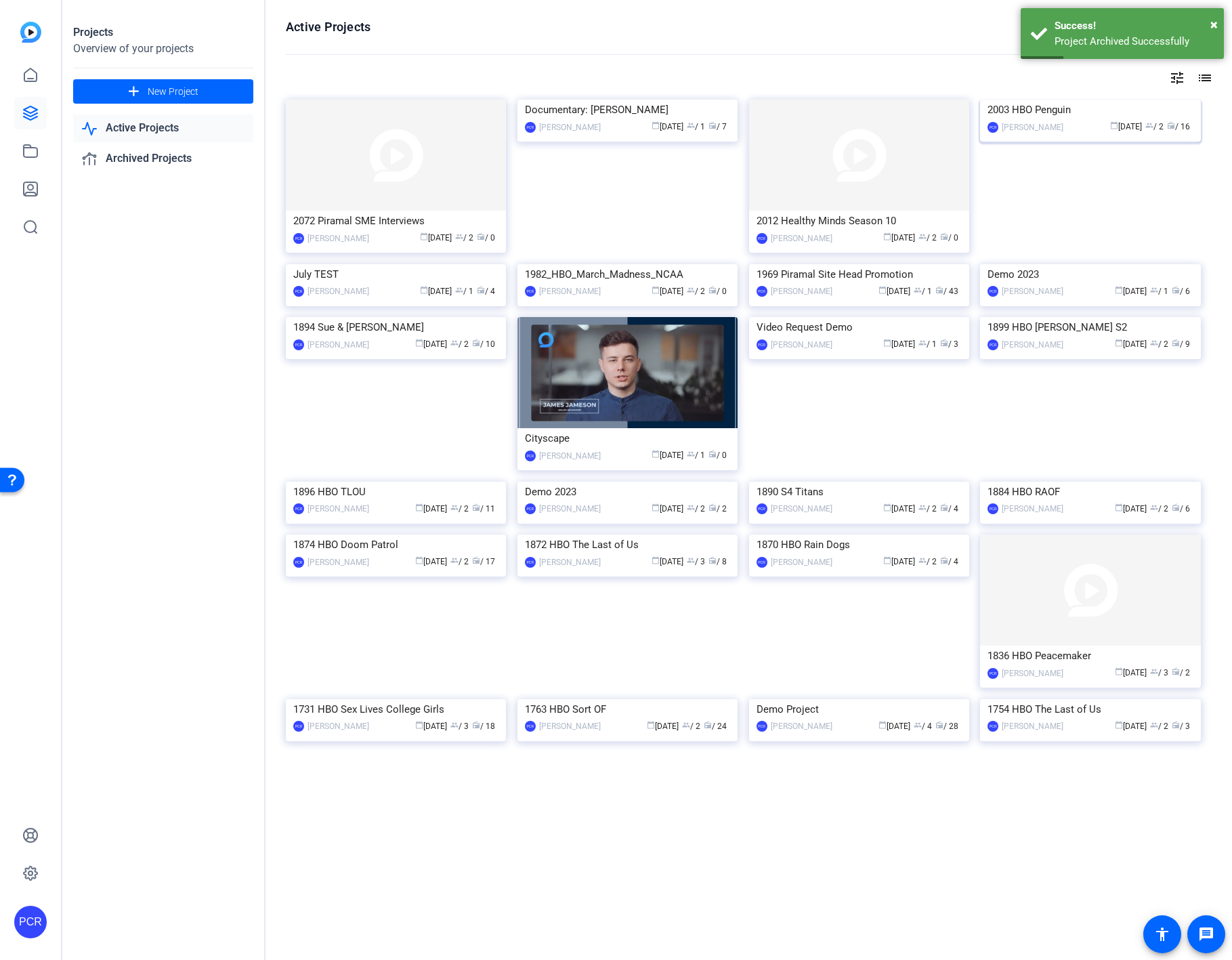
click at [1011, 100] on img at bounding box center [1090, 100] width 220 height 0
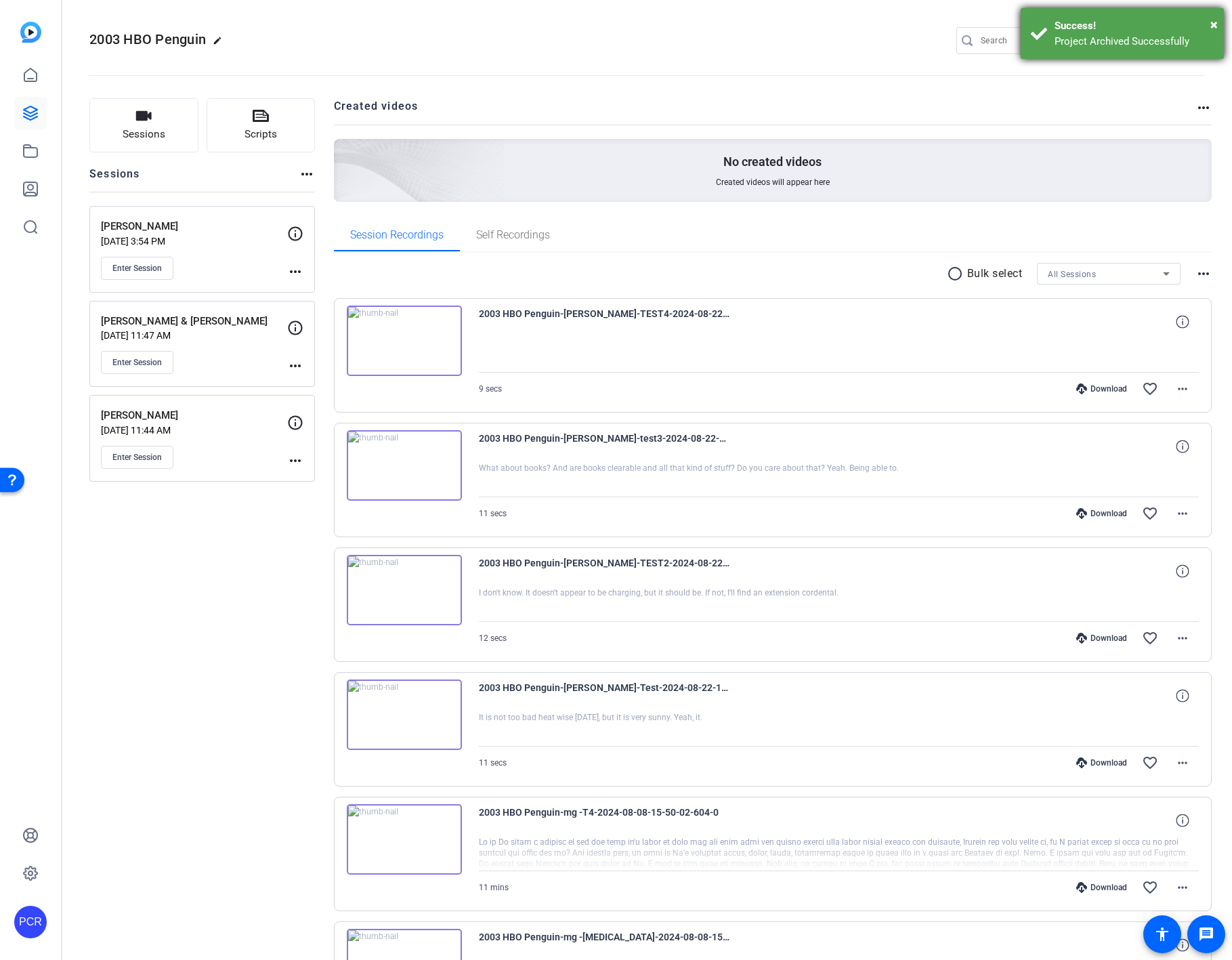
click at [1011, 21] on div "× Success! Project Archived Successfully" at bounding box center [1121, 33] width 203 height 51
click at [1011, 39] on mat-icon "settings" at bounding box center [1192, 42] width 27 height 21
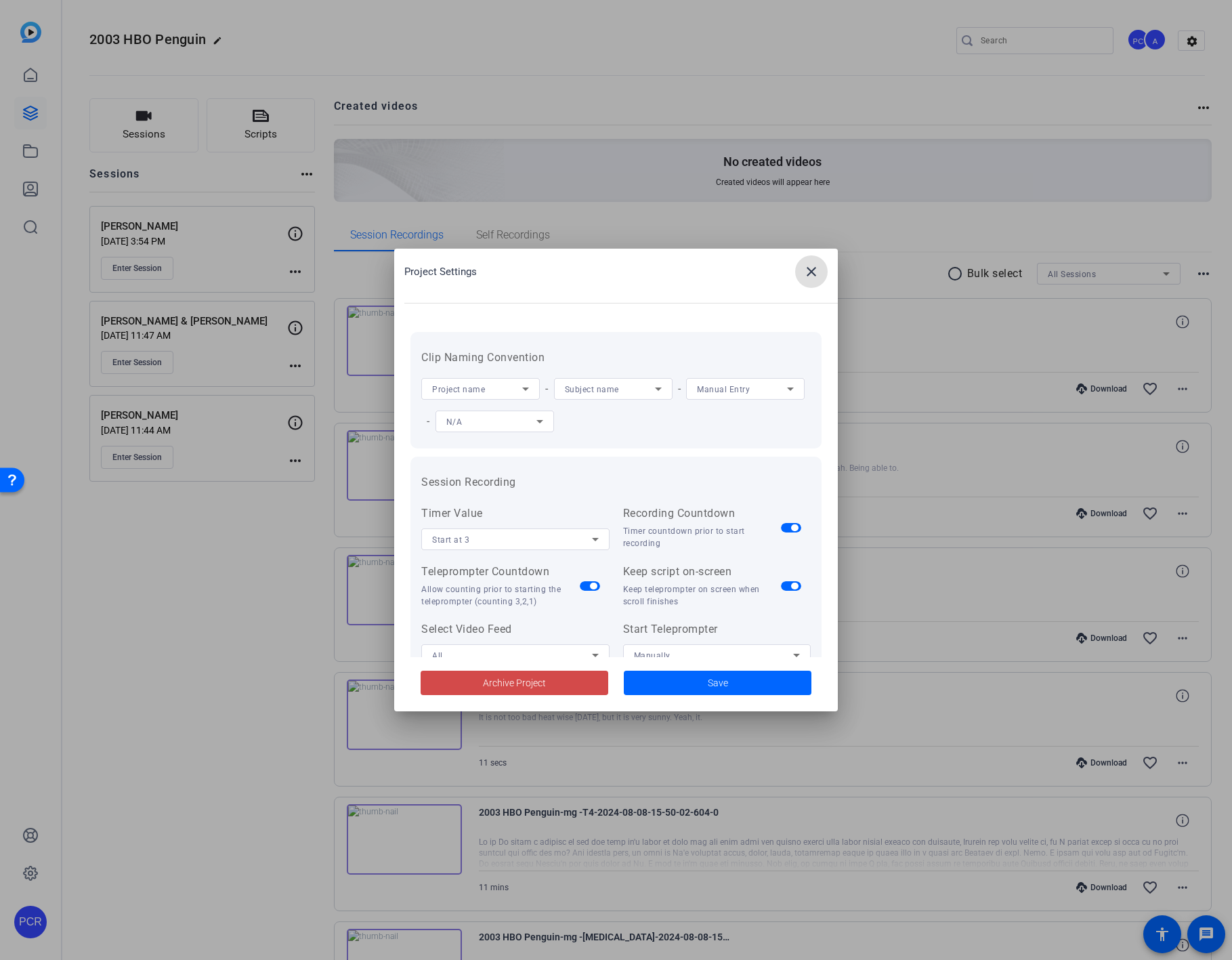
click at [525, 687] on span "Archive Project" at bounding box center [514, 683] width 63 height 14
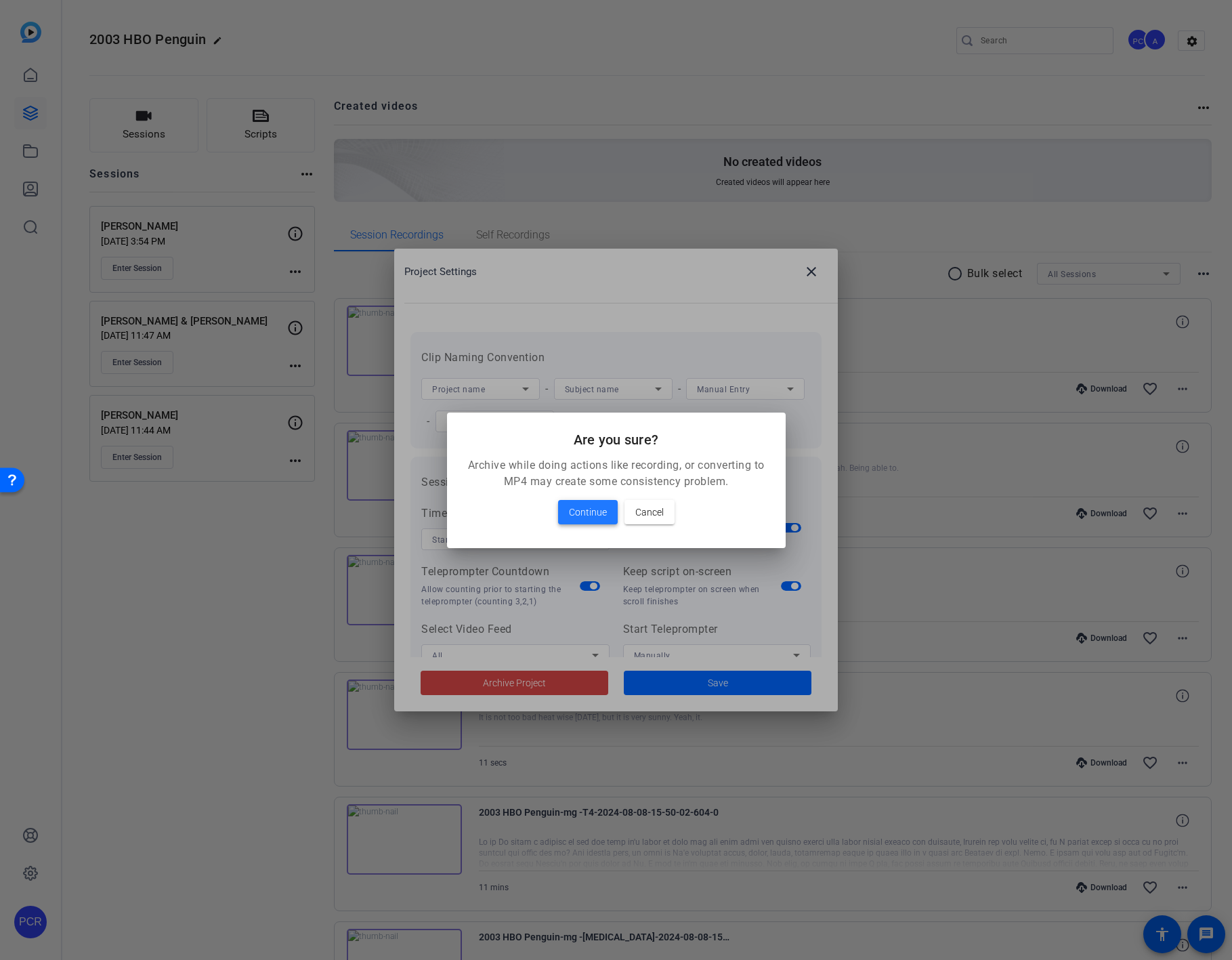
click at [582, 506] on span "Continue" at bounding box center [588, 512] width 38 height 16
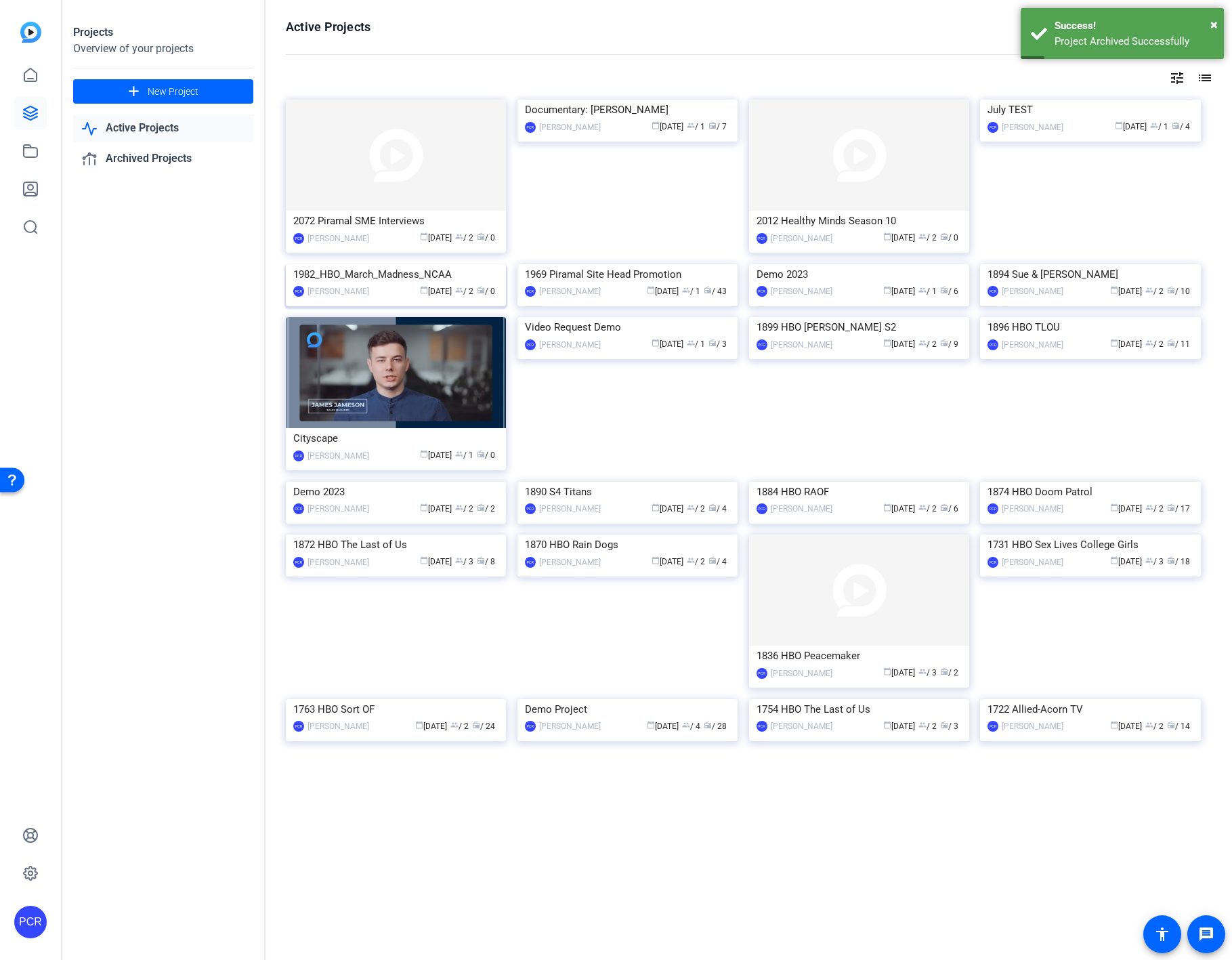
click at [409, 265] on img at bounding box center [396, 265] width 220 height 0
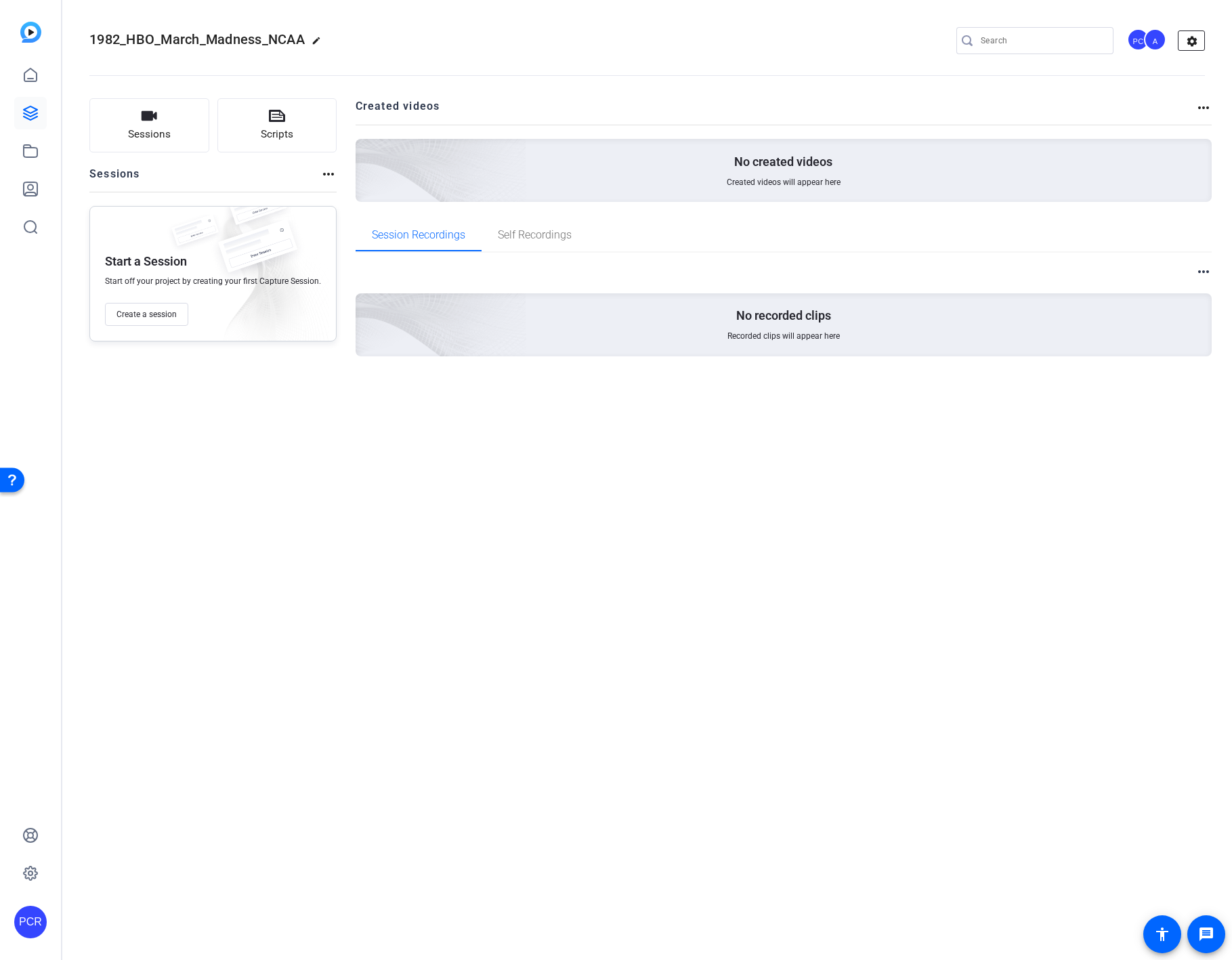
click at [1011, 38] on mat-icon "settings" at bounding box center [1192, 42] width 27 height 21
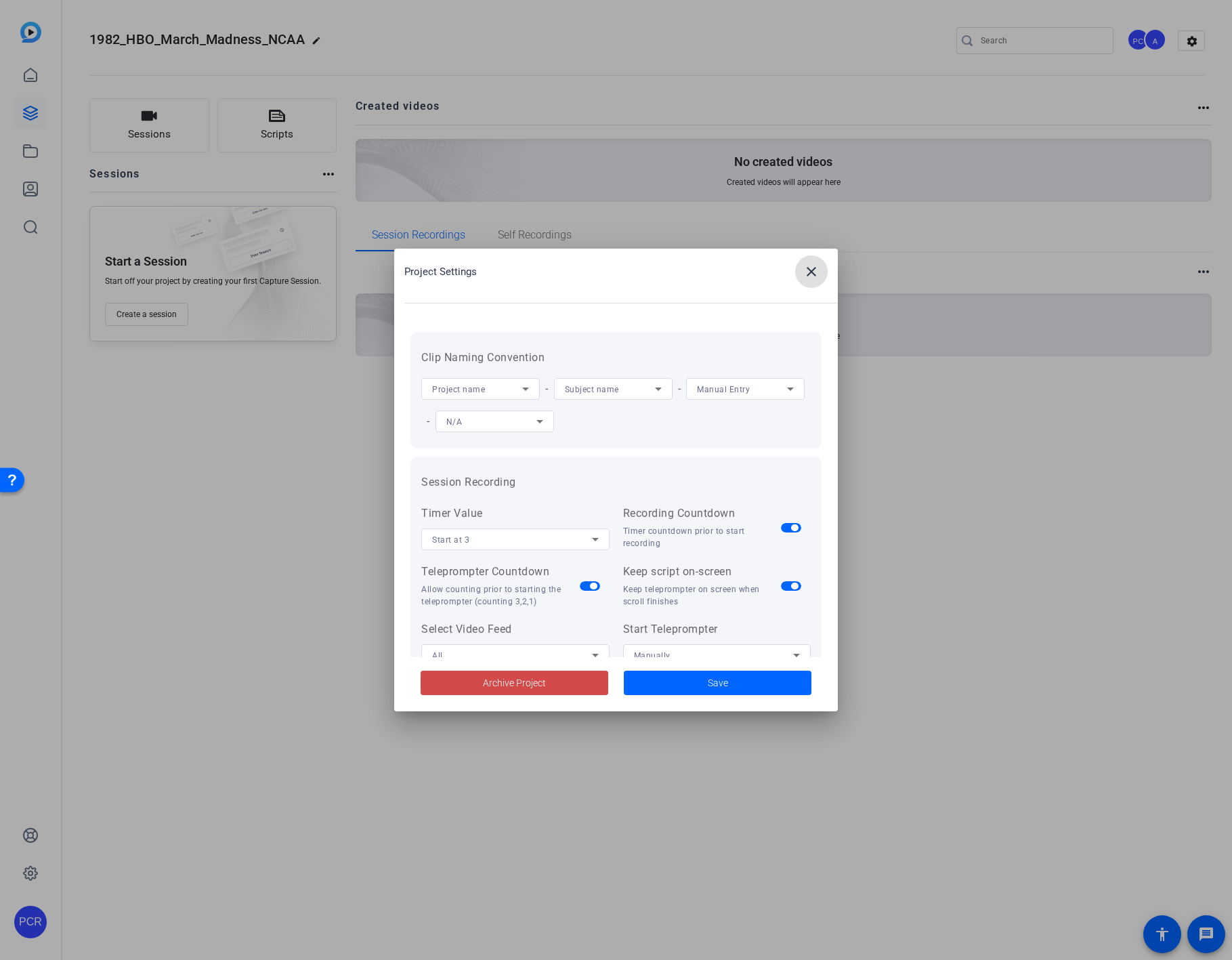
click at [489, 679] on span "Archive Project" at bounding box center [514, 683] width 63 height 14
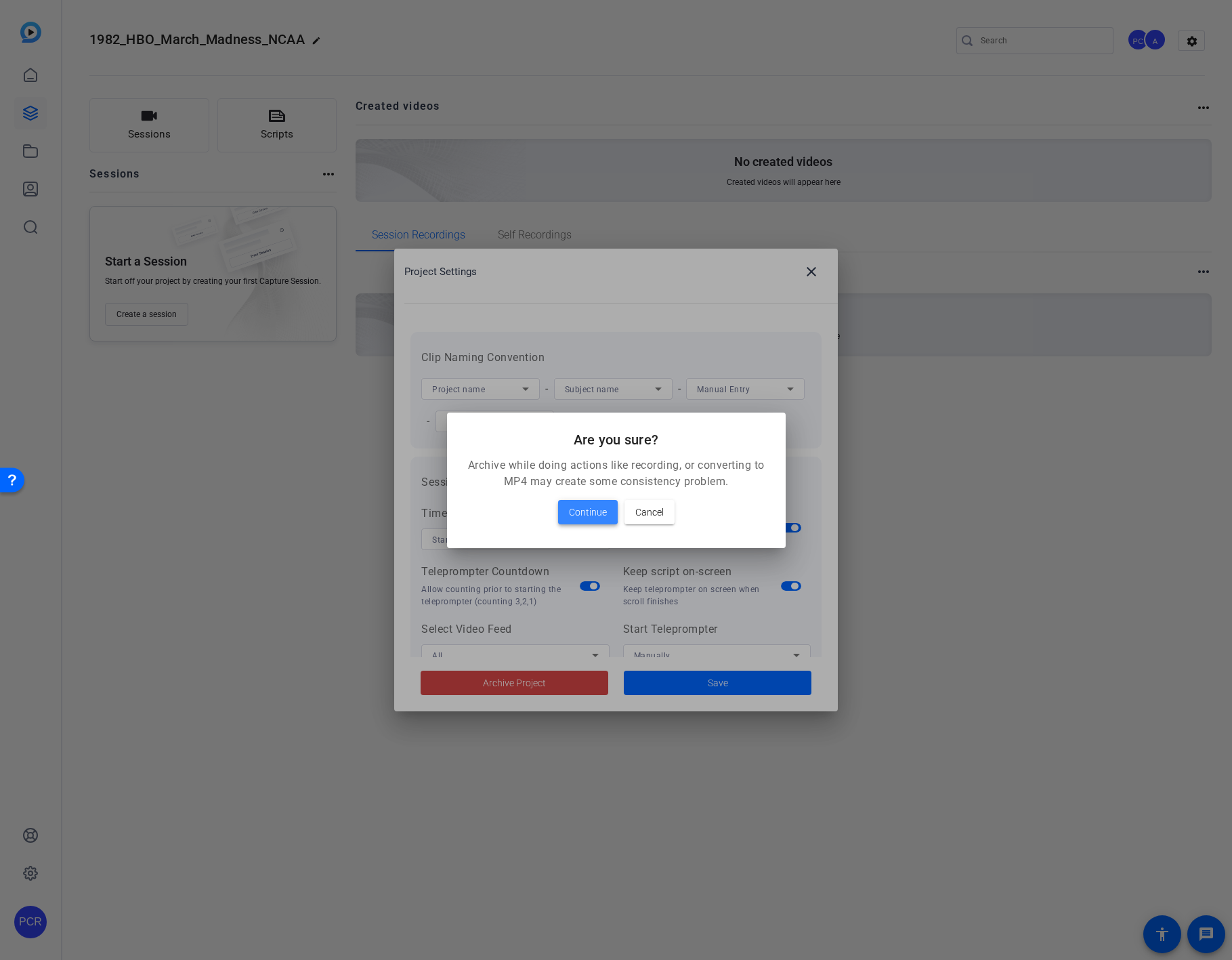
click at [573, 510] on span "Continue" at bounding box center [588, 512] width 38 height 16
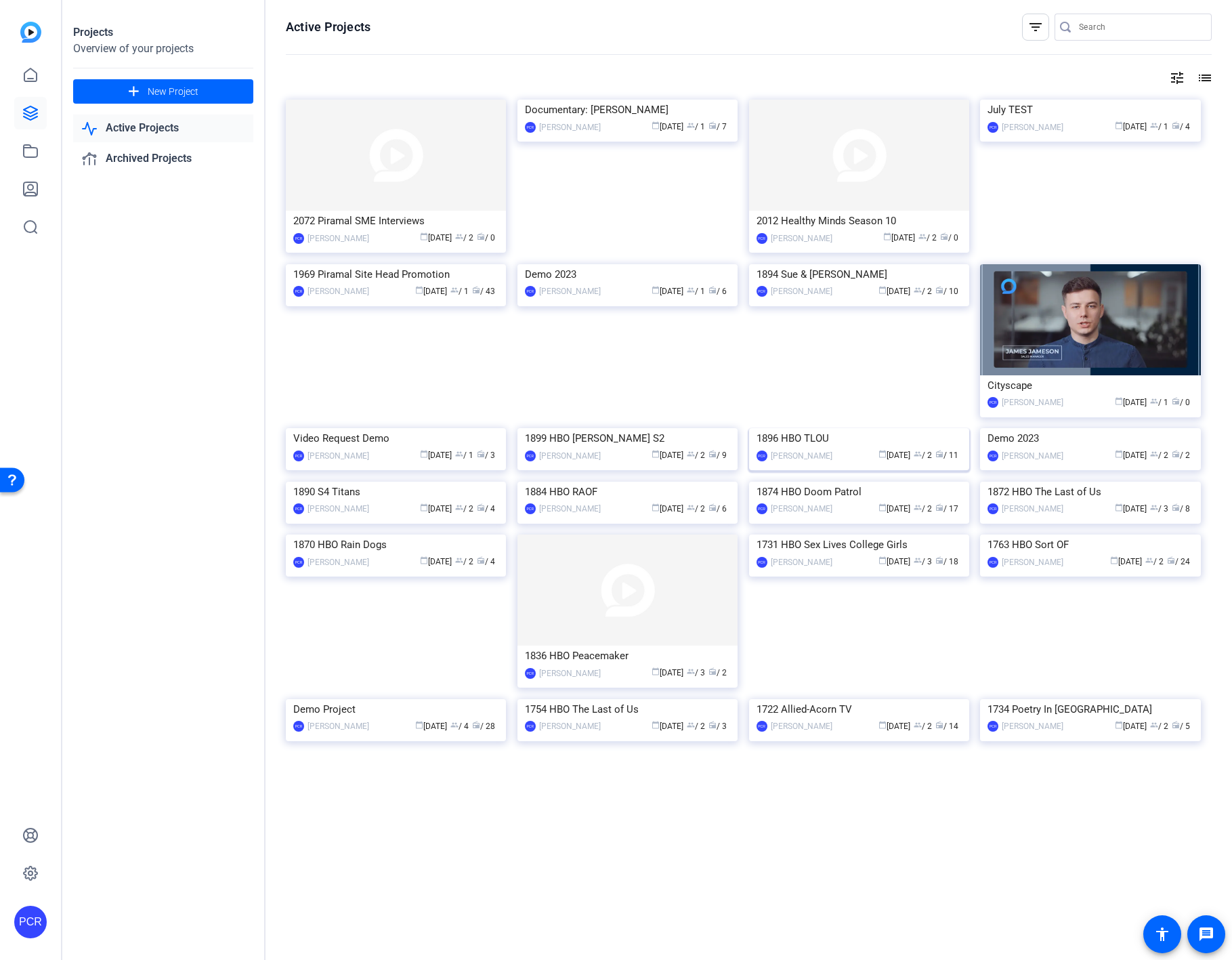
click at [830, 428] on img at bounding box center [859, 428] width 220 height 0
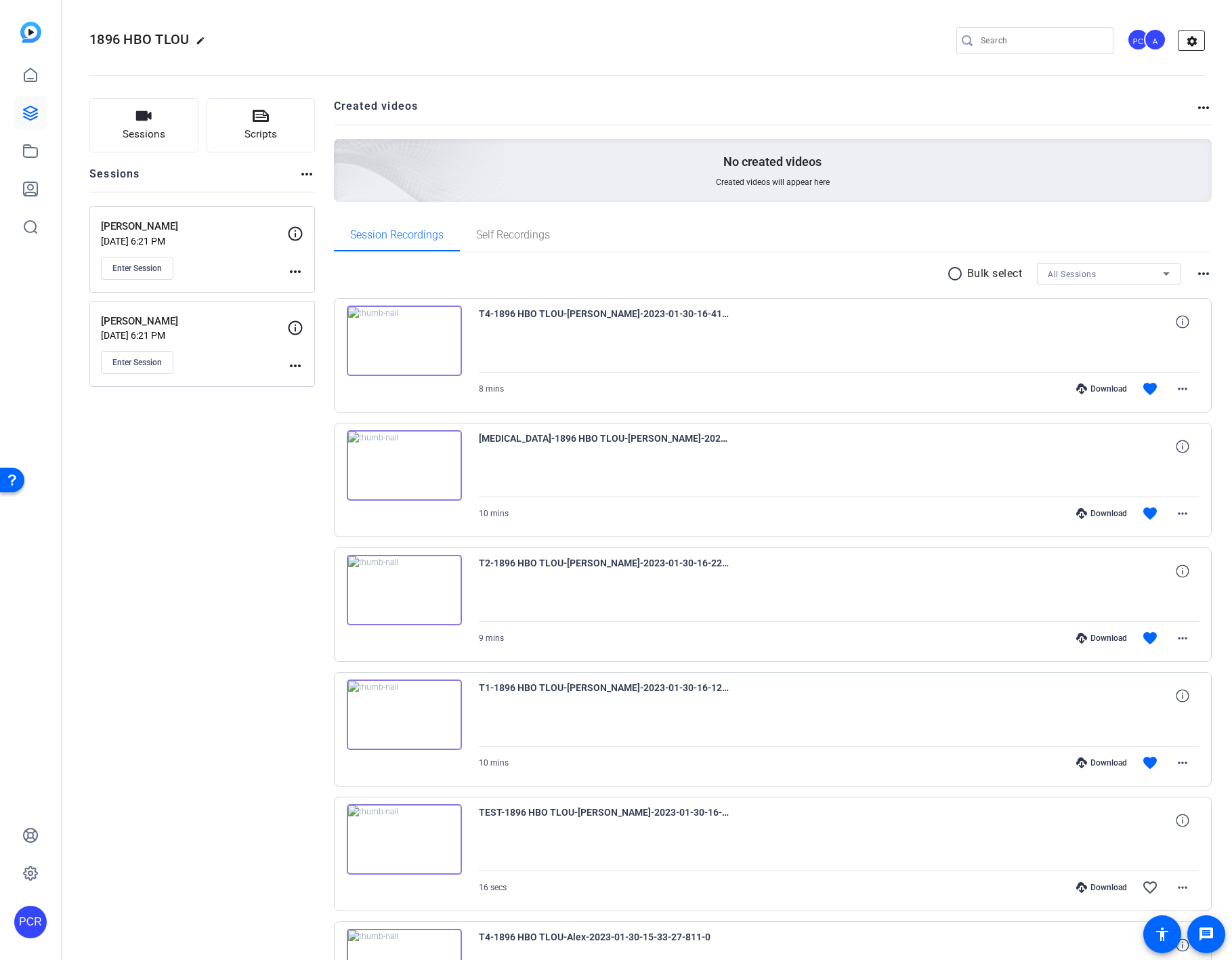
click at [1011, 40] on mat-icon "settings" at bounding box center [1192, 42] width 27 height 21
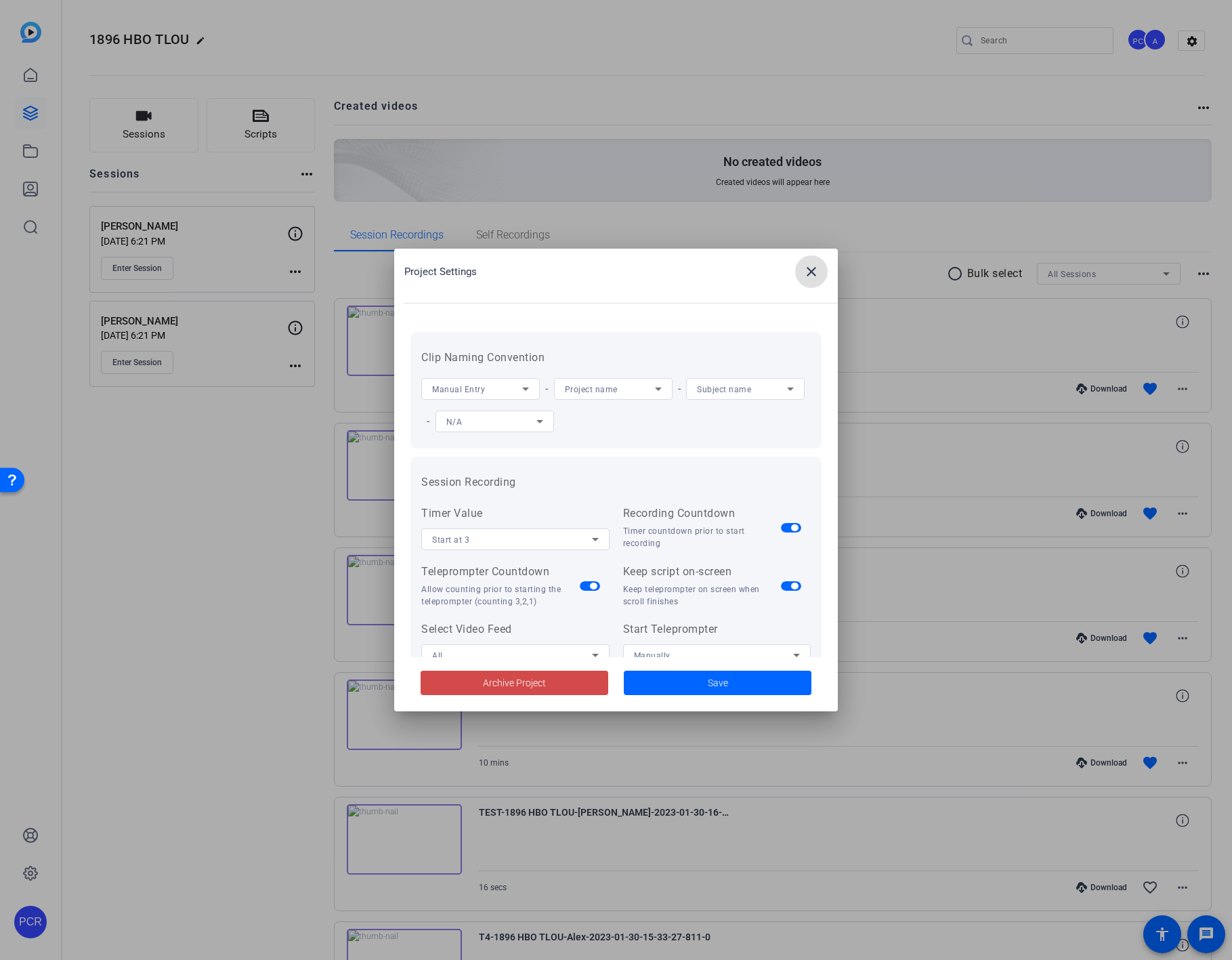
click at [532, 685] on span "Archive Project" at bounding box center [514, 683] width 63 height 14
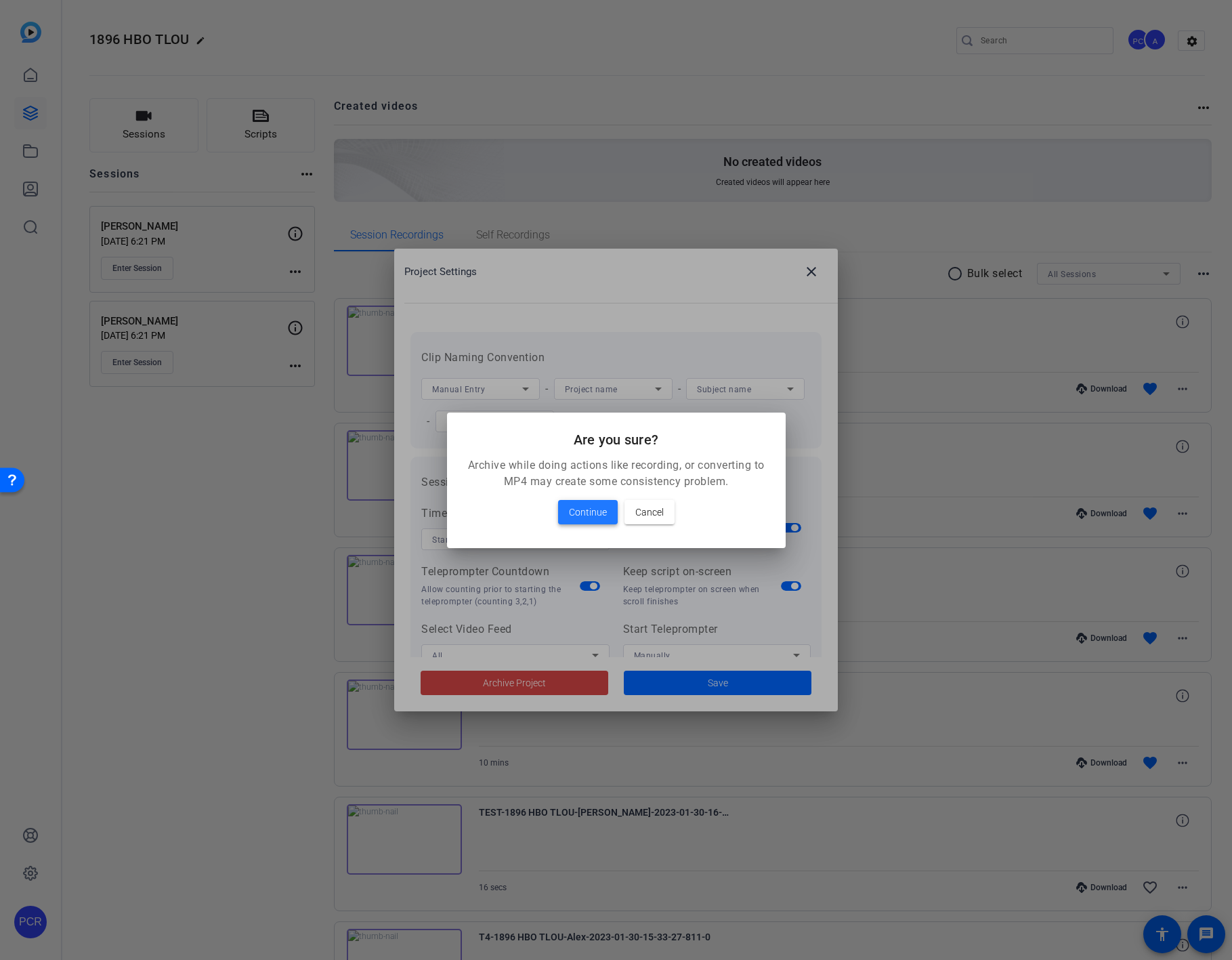
click at [588, 507] on span "Continue" at bounding box center [588, 512] width 38 height 16
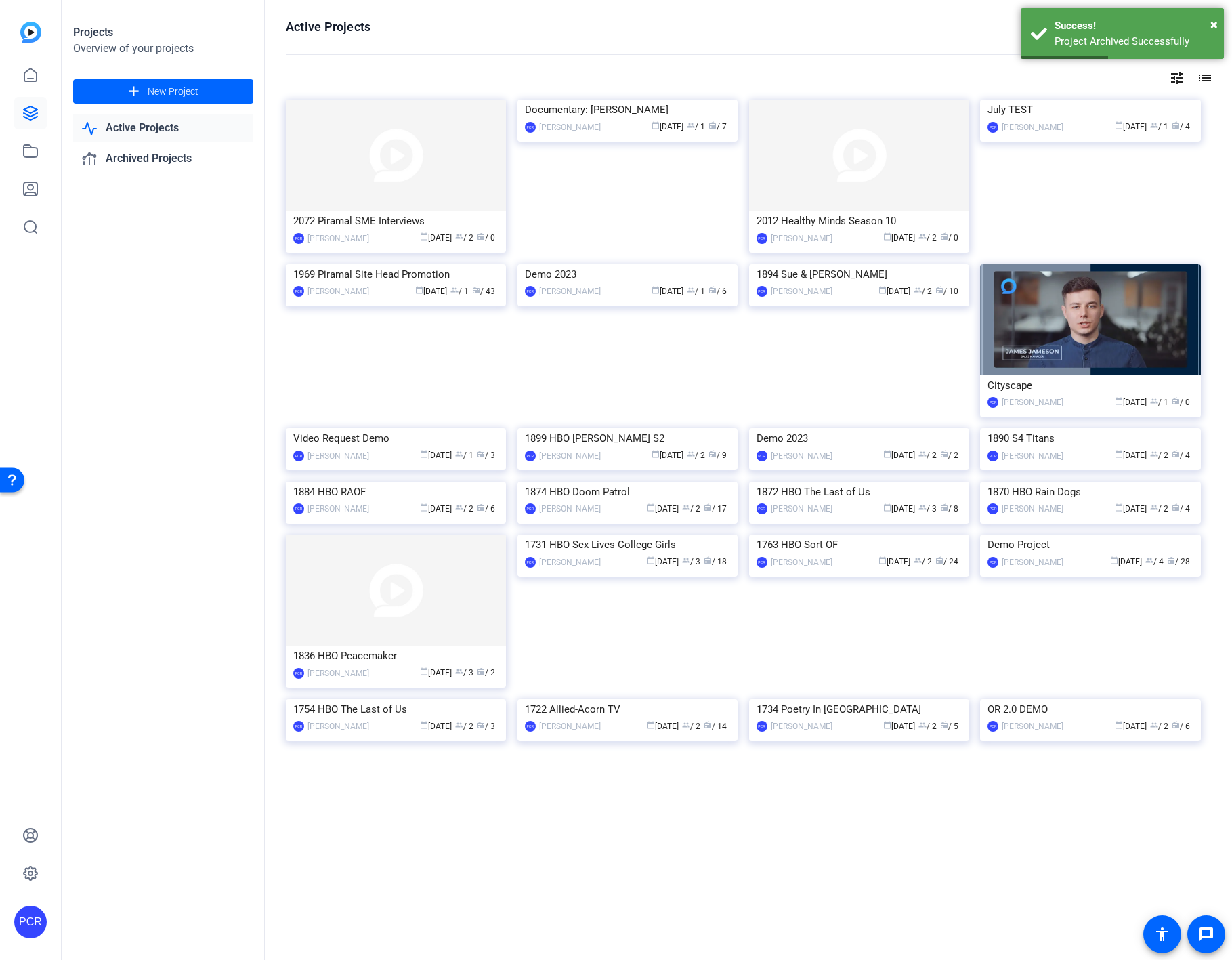
click at [588, 428] on img at bounding box center [627, 428] width 220 height 0
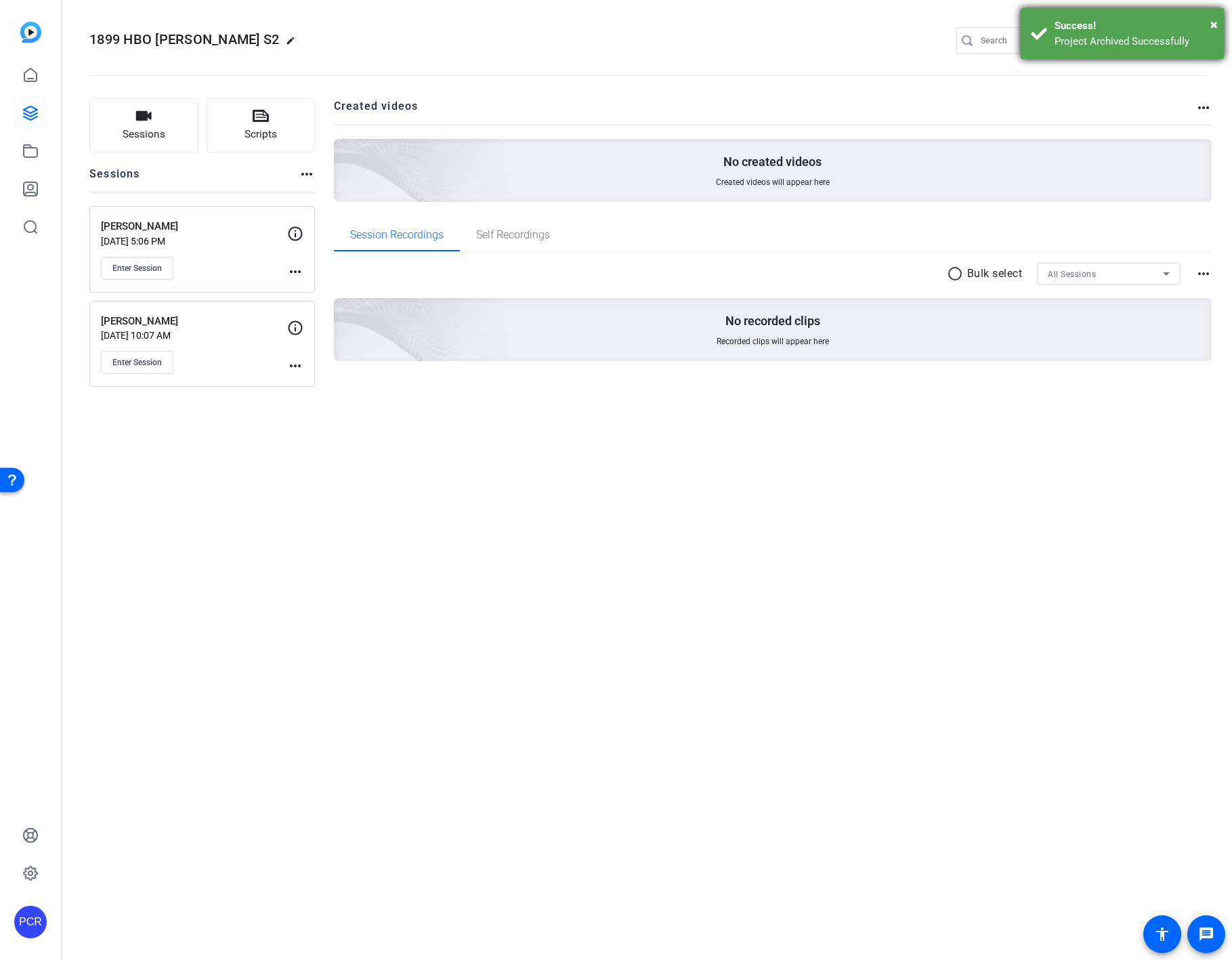
click at [1011, 20] on div "Success!" at bounding box center [1134, 26] width 159 height 15
click at [1011, 40] on mat-icon "settings" at bounding box center [1192, 42] width 27 height 21
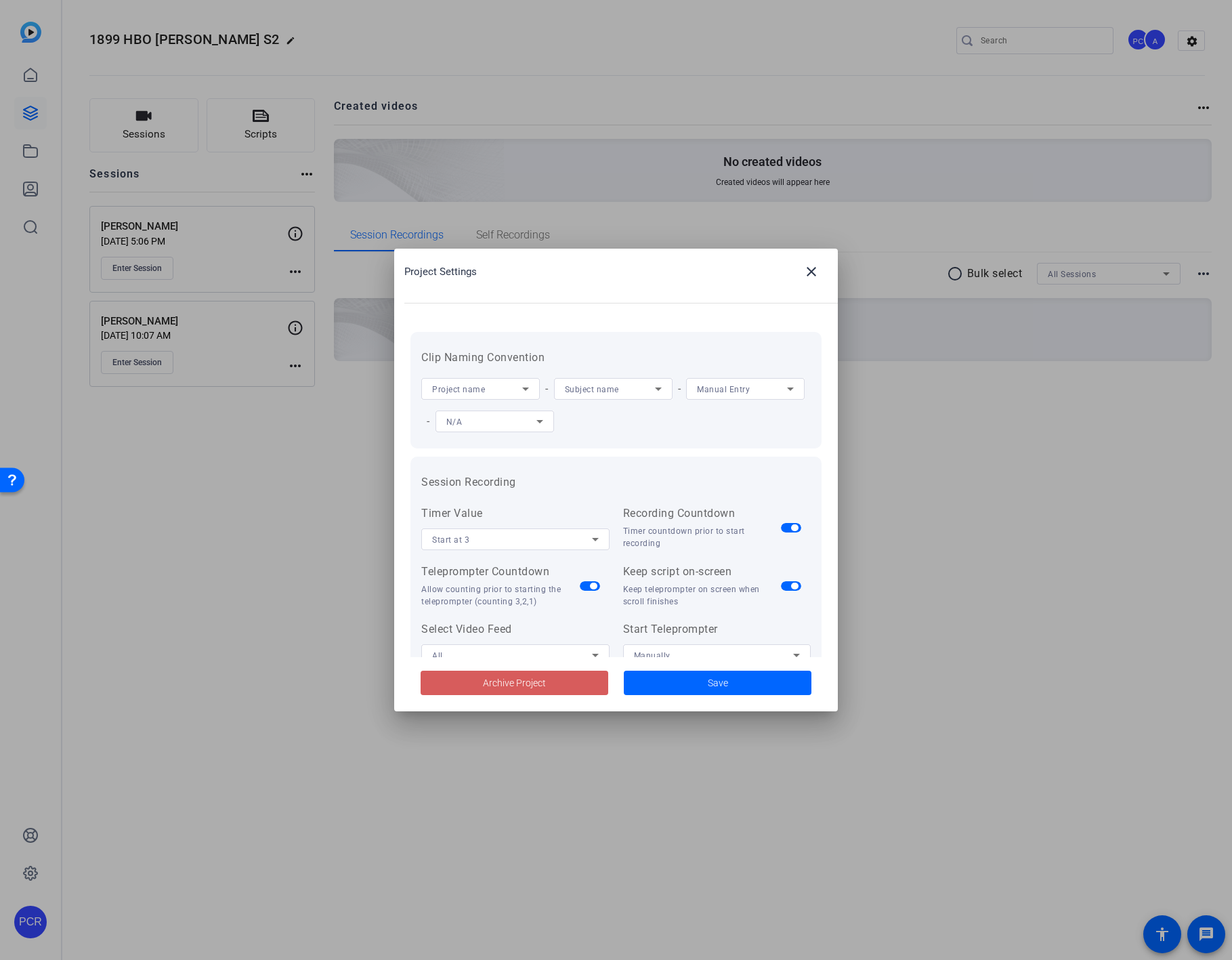
click at [549, 682] on span at bounding box center [514, 683] width 188 height 32
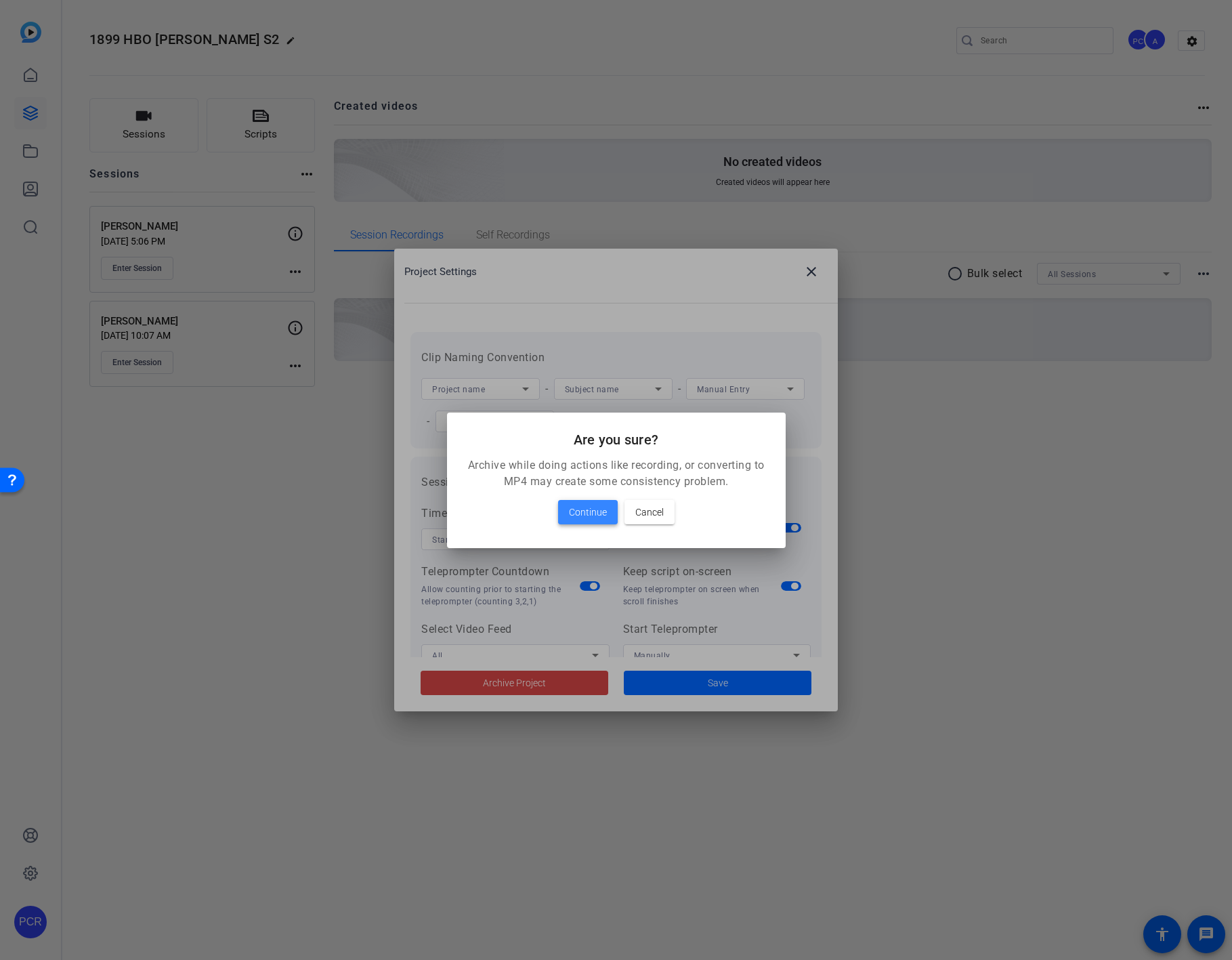
click at [585, 513] on span "Continue" at bounding box center [588, 512] width 38 height 16
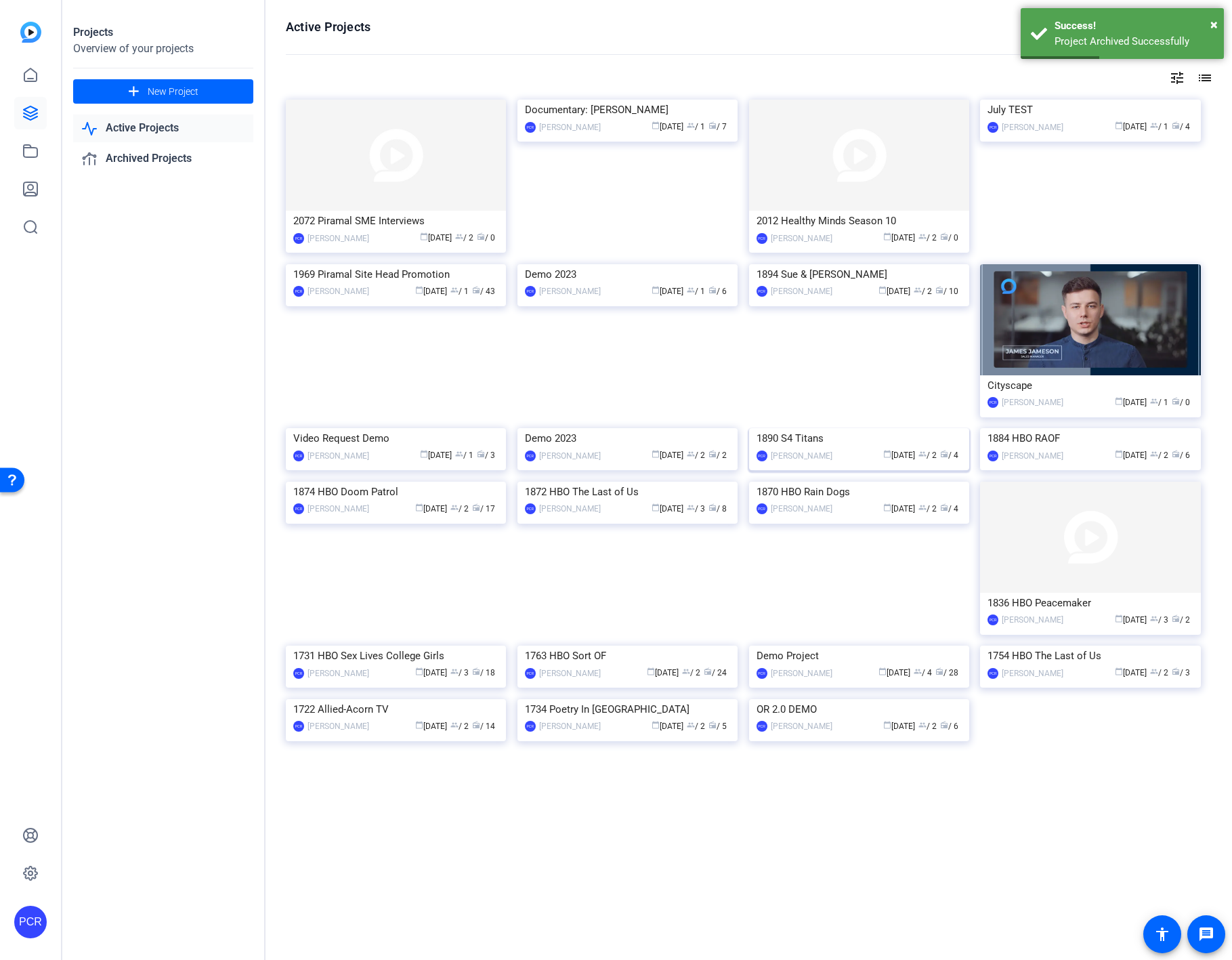
click at [830, 428] on img at bounding box center [859, 428] width 220 height 0
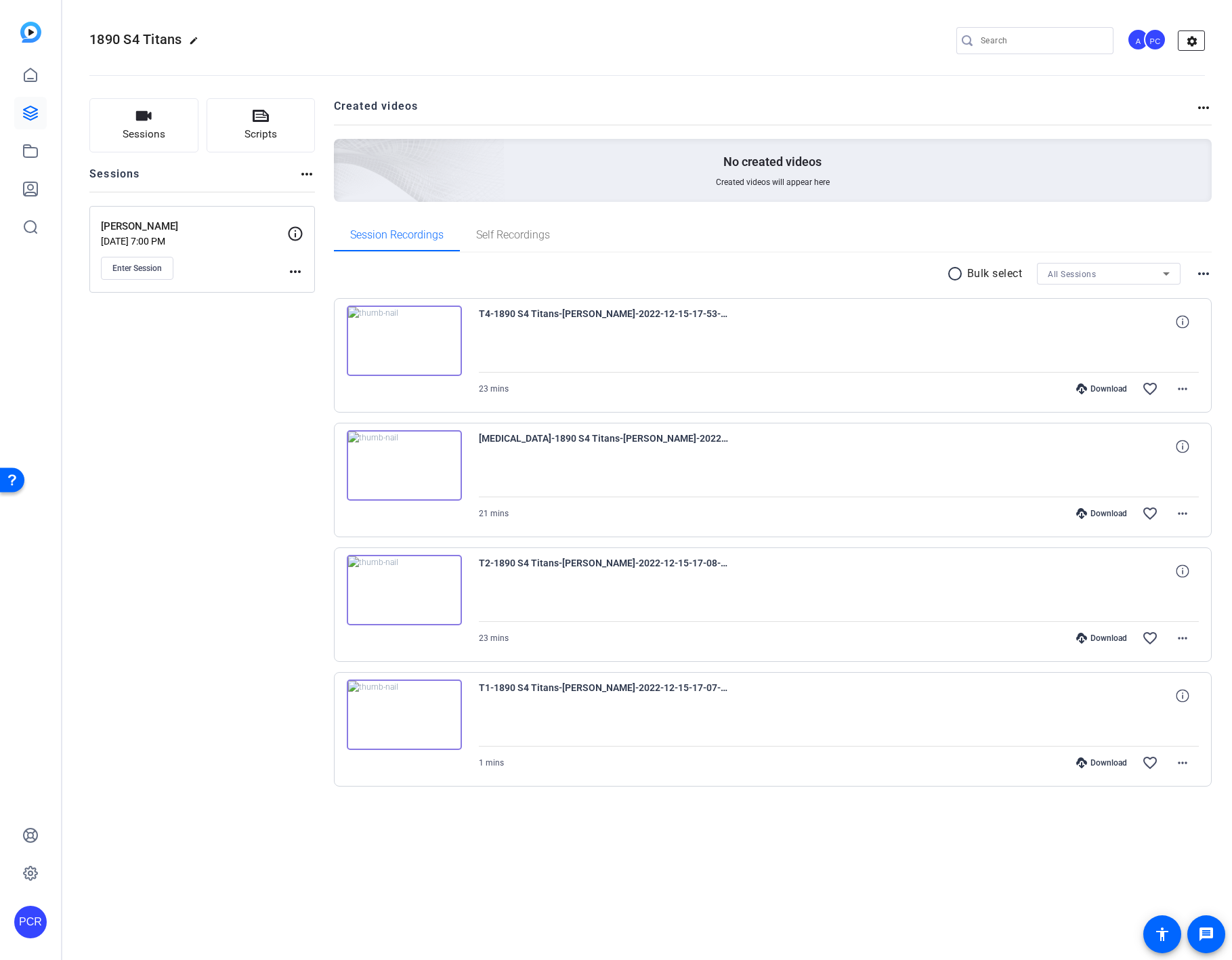
click at [1011, 37] on mat-icon "settings" at bounding box center [1192, 42] width 27 height 21
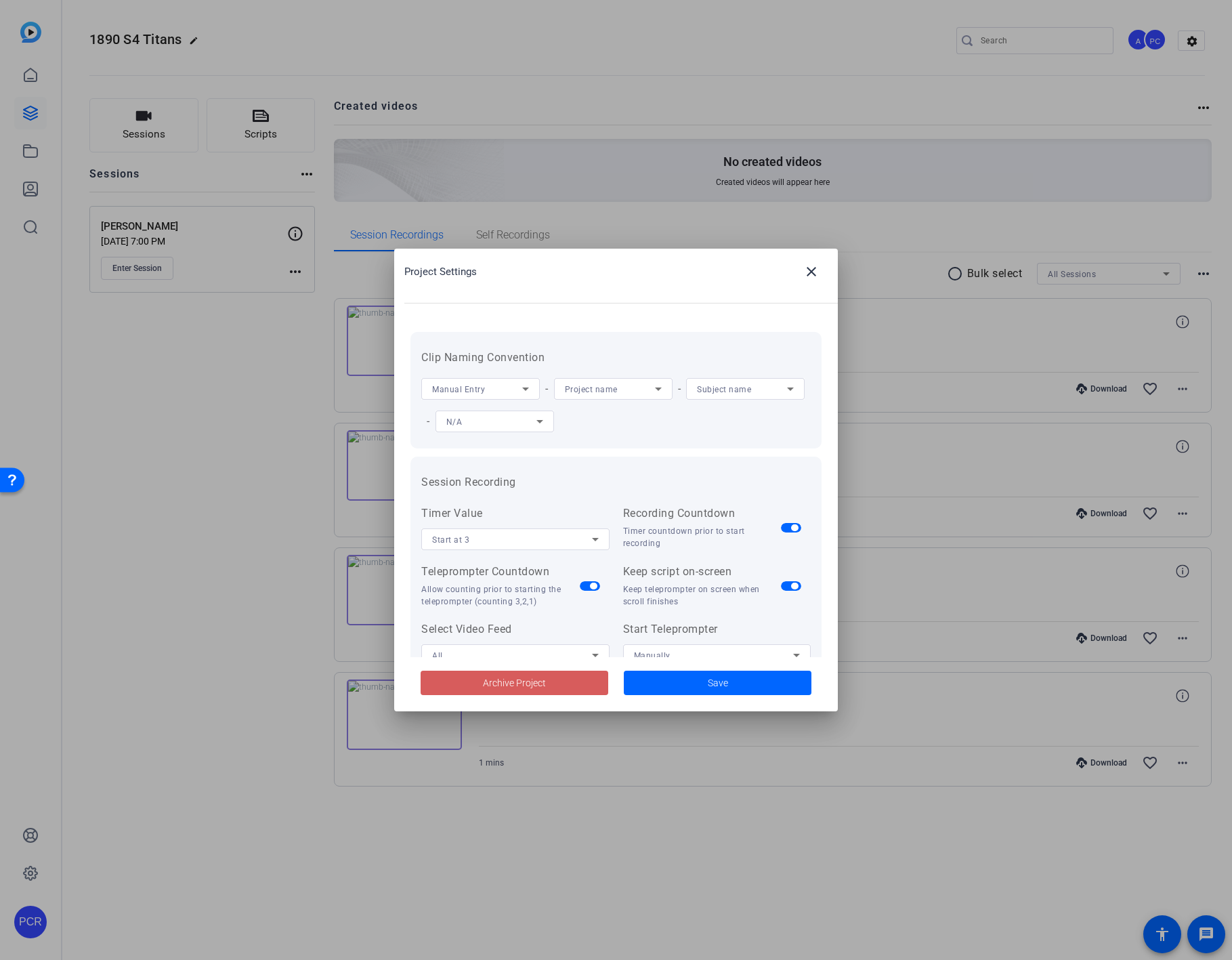
click at [529, 678] on span "Archive Project" at bounding box center [514, 683] width 63 height 14
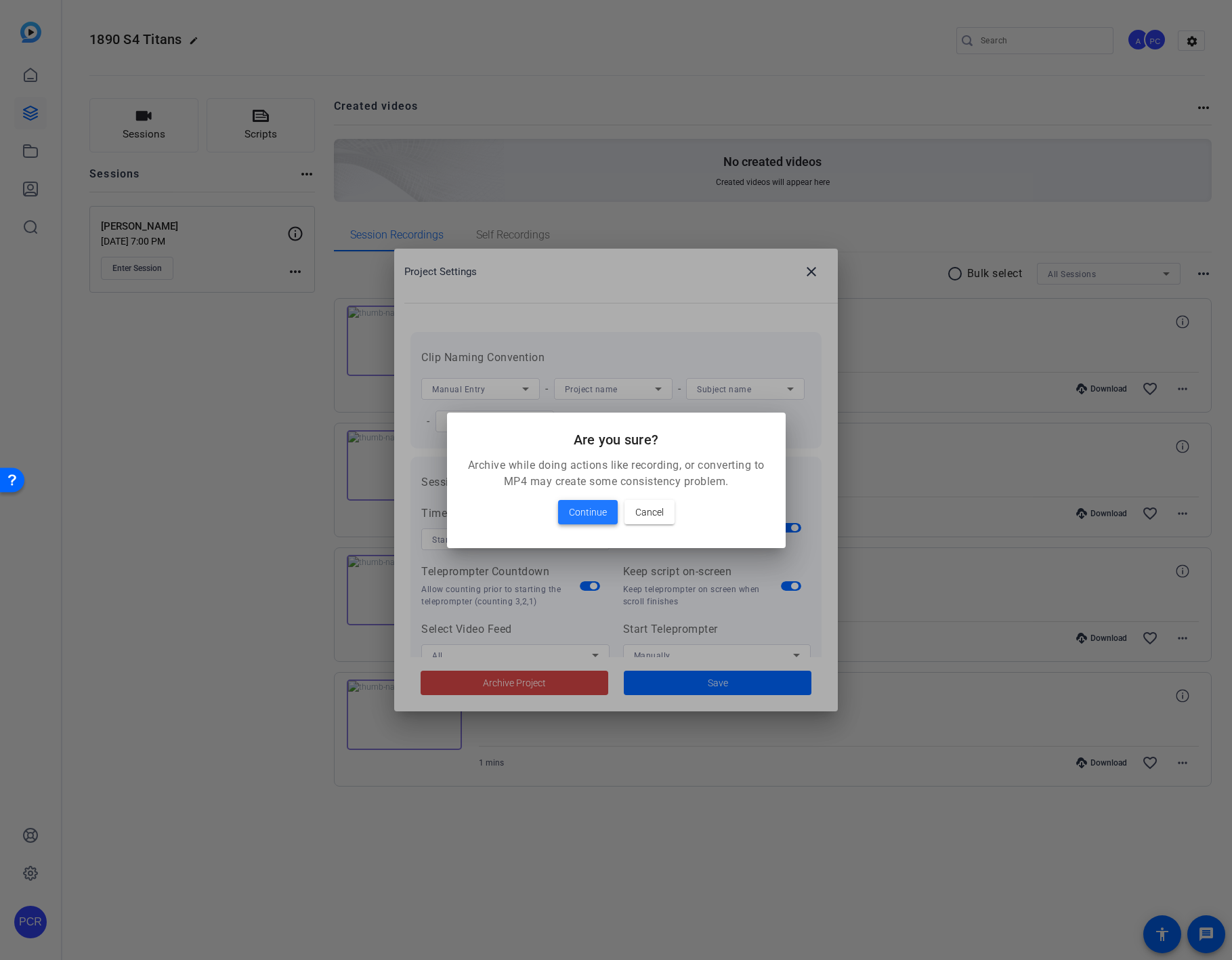
click at [576, 519] on span "Continue" at bounding box center [588, 512] width 38 height 16
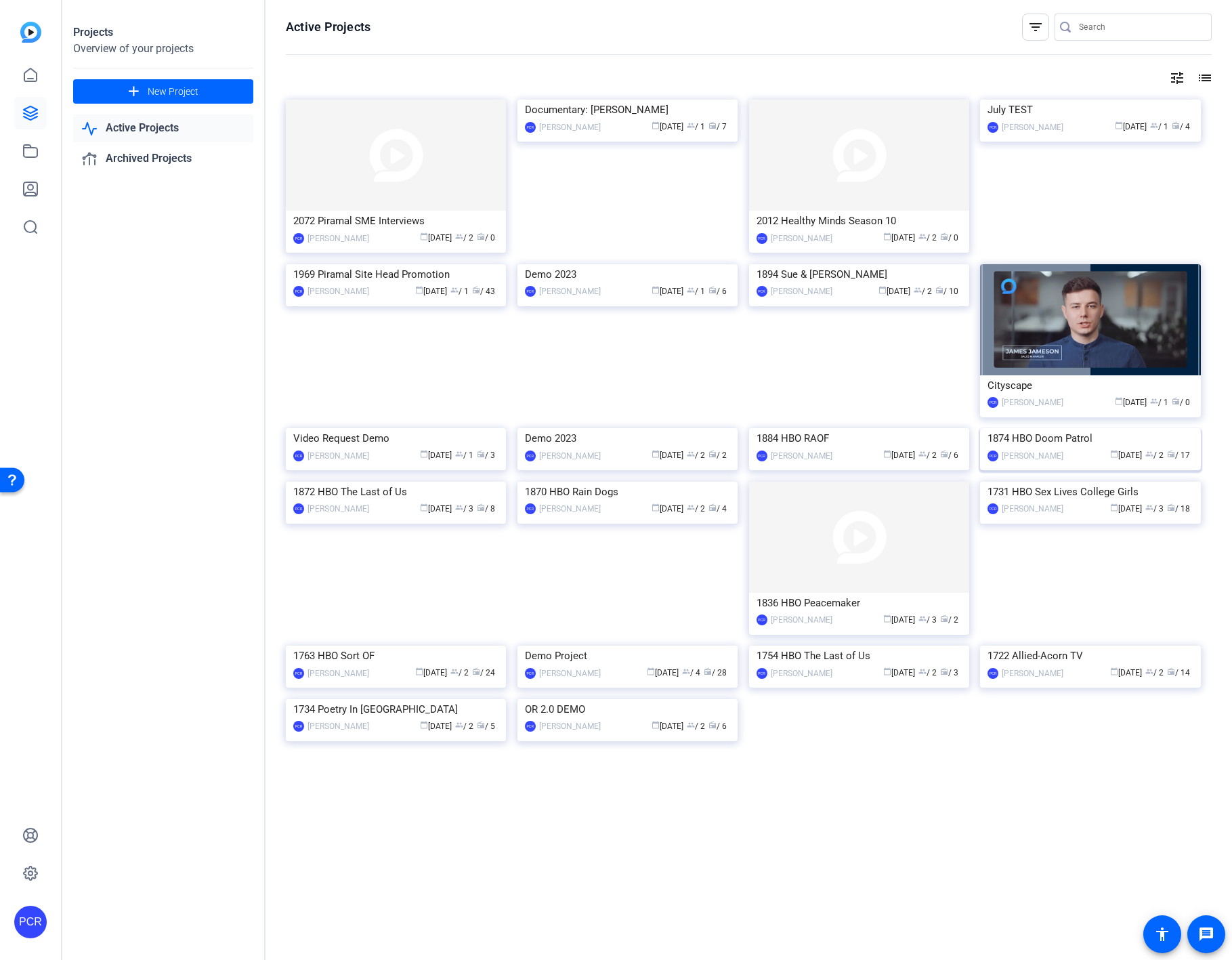
click at [1011, 428] on img at bounding box center [1090, 428] width 220 height 0
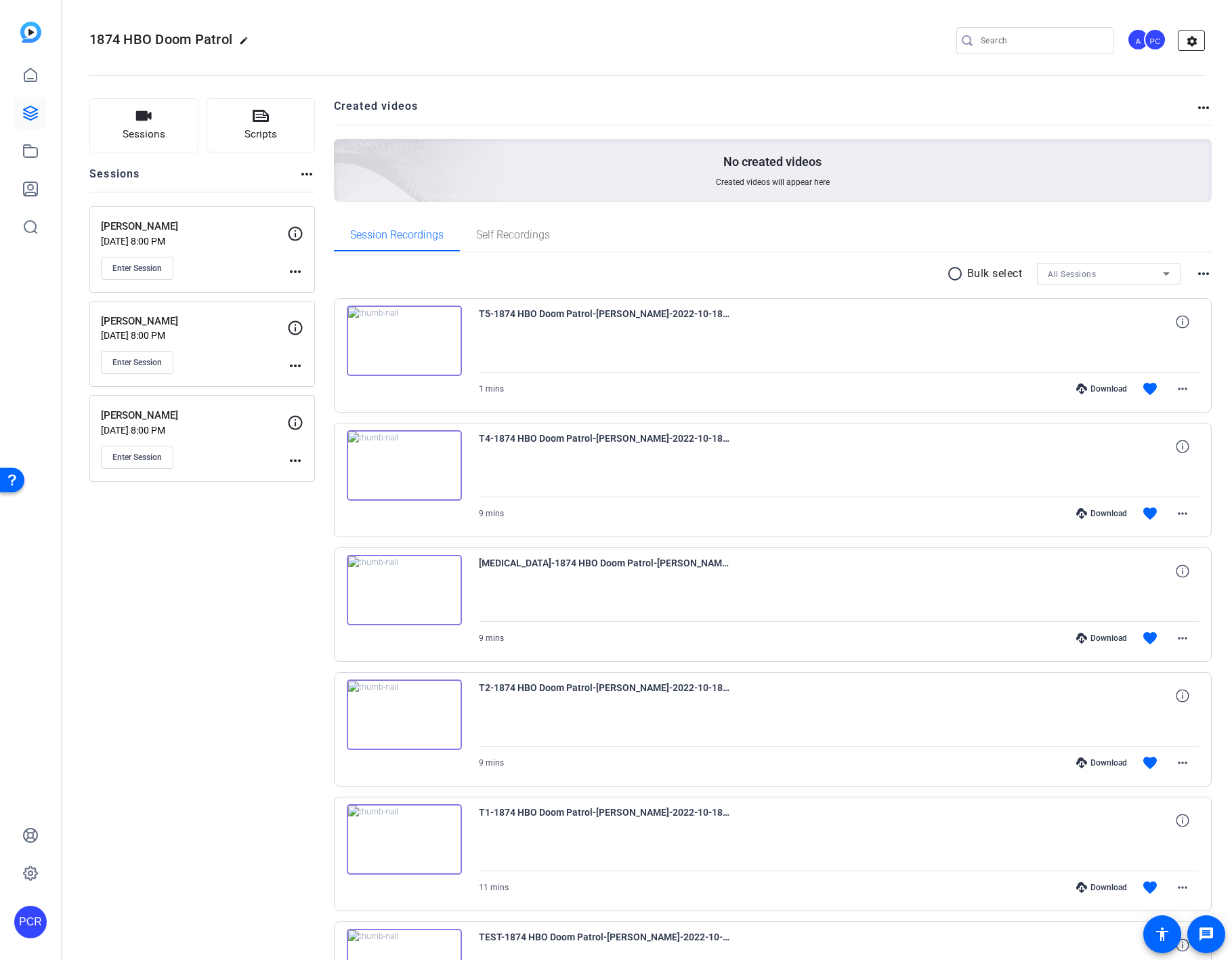
click at [1011, 38] on mat-icon "settings" at bounding box center [1192, 42] width 27 height 21
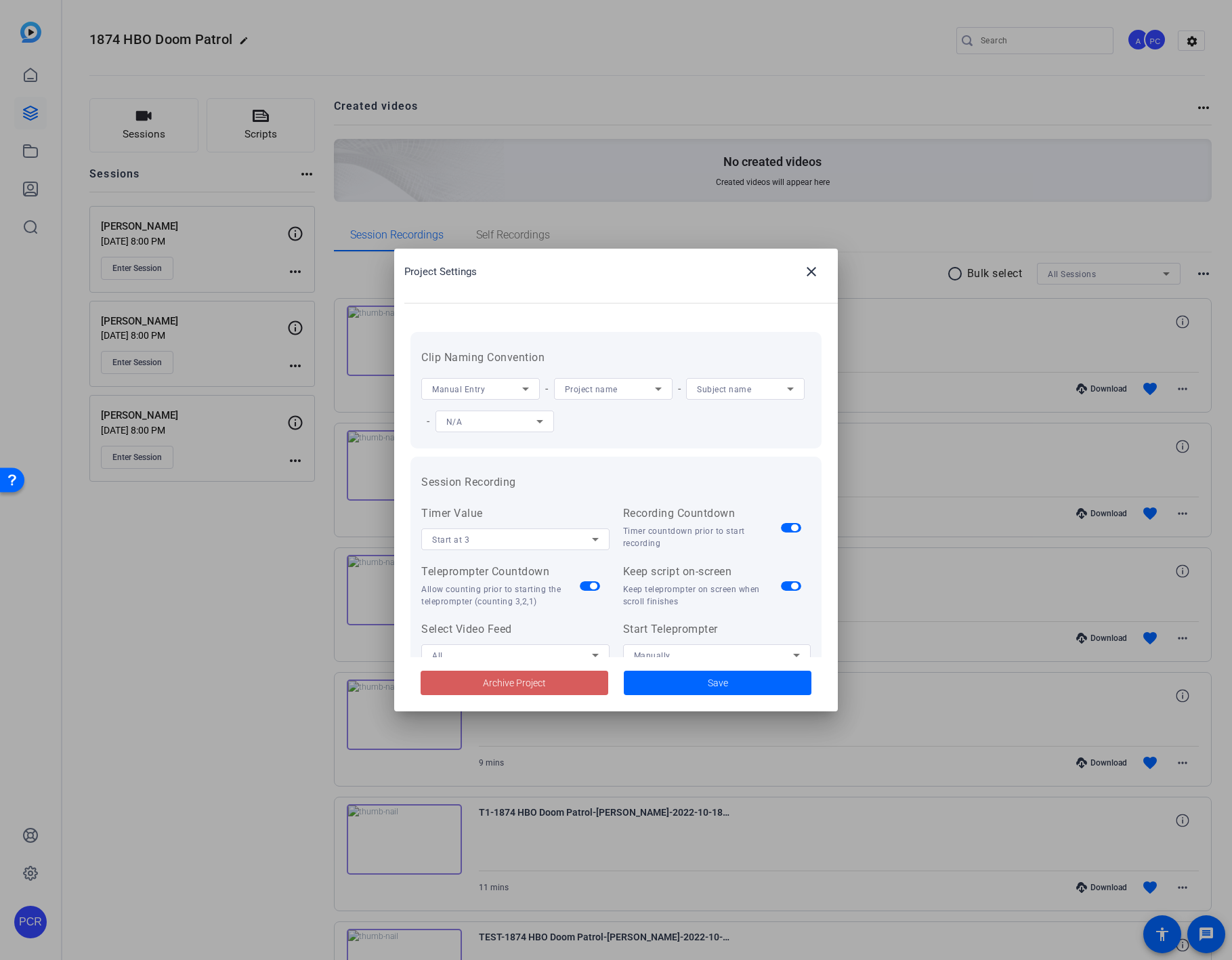
click at [513, 679] on span "Archive Project" at bounding box center [514, 683] width 63 height 14
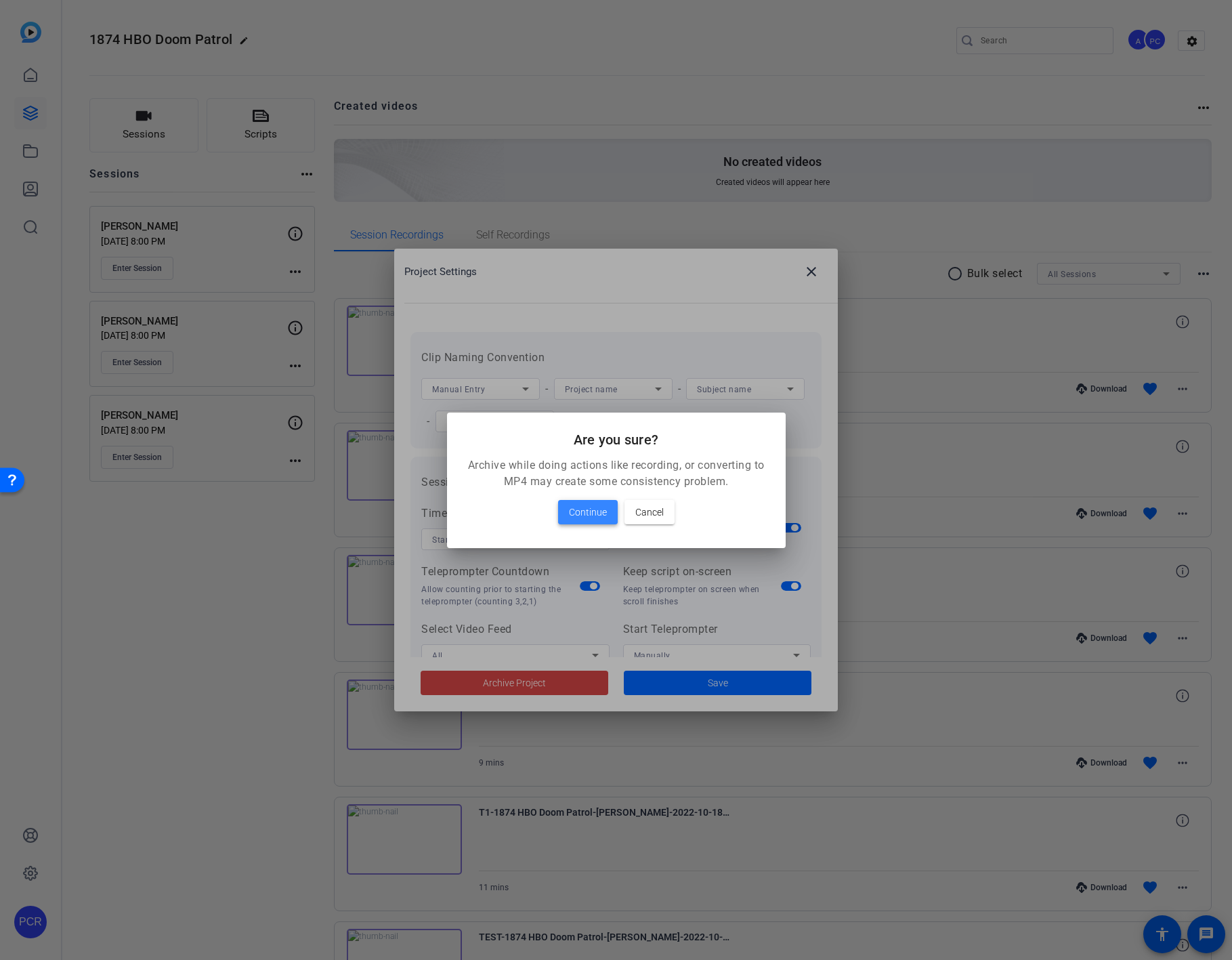
click at [584, 504] on span "Continue" at bounding box center [588, 512] width 38 height 16
